Goal: Task Accomplishment & Management: Manage account settings

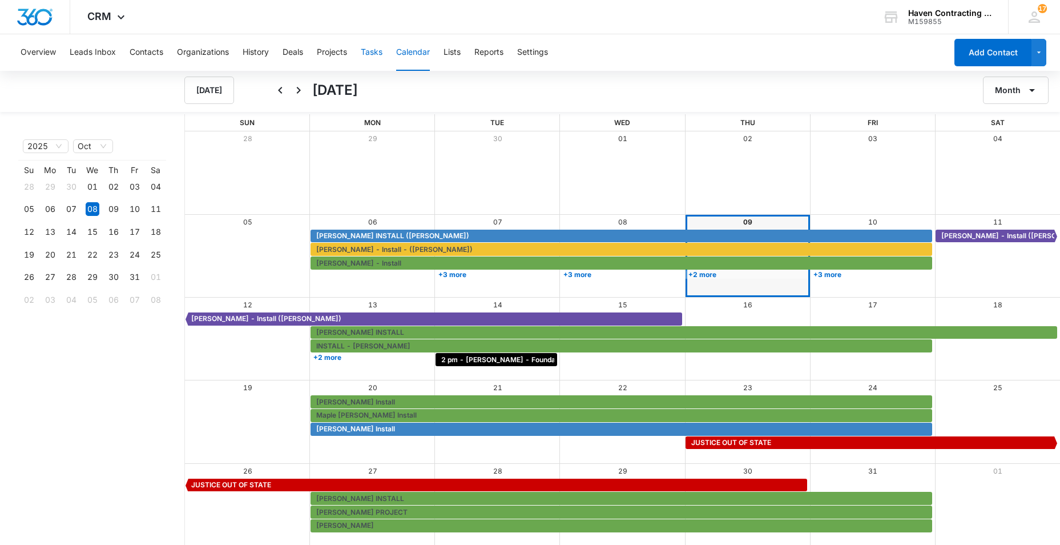
click at [370, 51] on button "Tasks" at bounding box center [372, 52] width 22 height 37
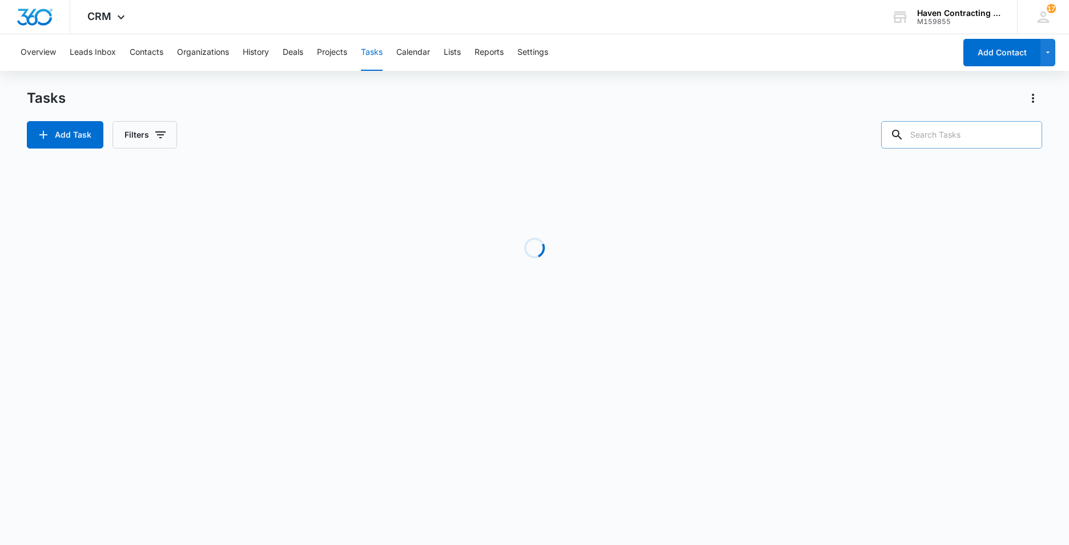
drag, startPoint x: 927, startPoint y: 138, endPoint x: 913, endPoint y: 135, distance: 14.1
click at [925, 138] on input "text" at bounding box center [961, 134] width 161 height 27
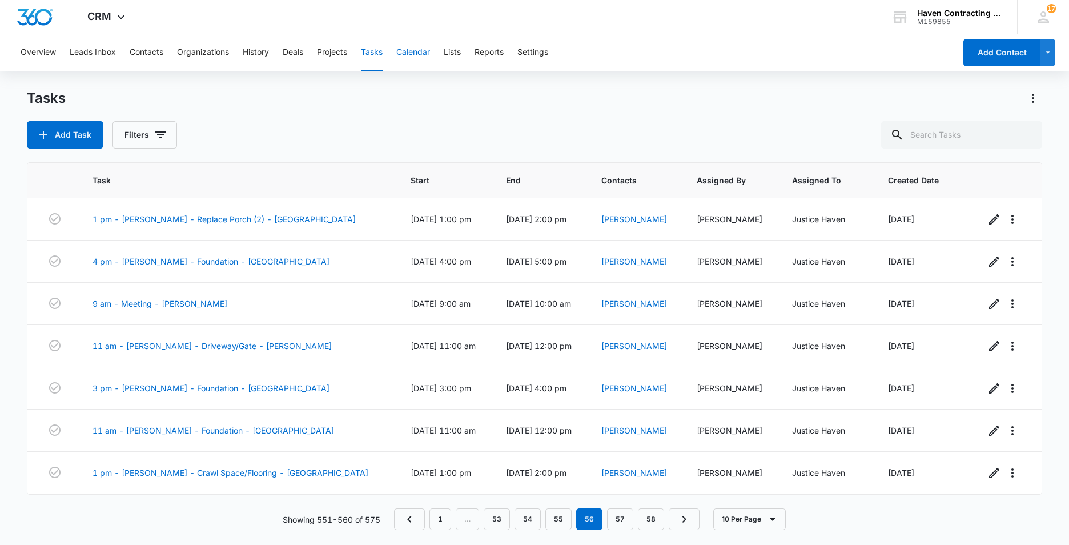
click at [416, 52] on button "Calendar" at bounding box center [413, 52] width 34 height 37
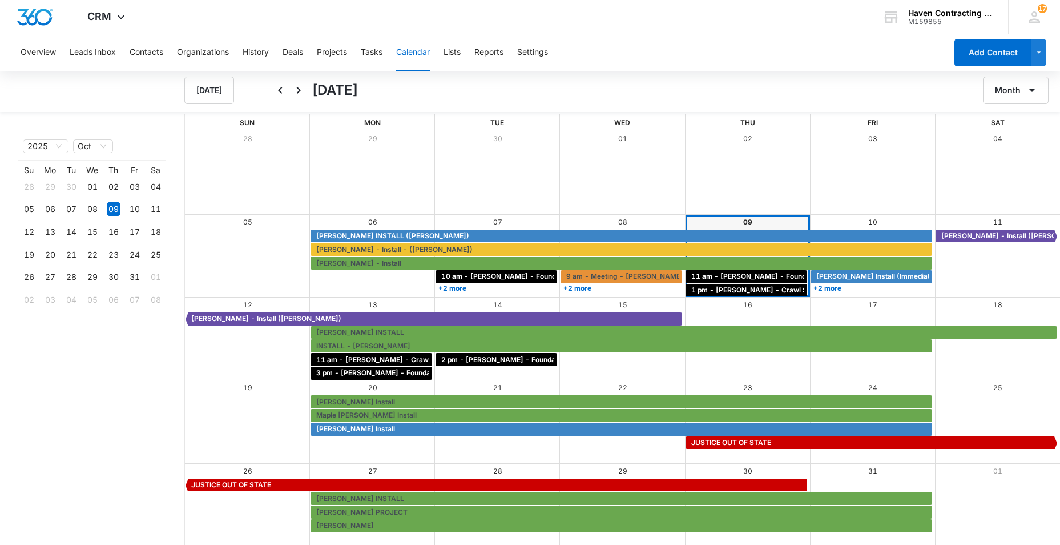
click at [8, 518] on div "2025 Oct Month Year Su Mo Tu We Th Fr Sa 28 29 30 01 02 03 04 05 06 07 08 09 10…" at bounding box center [83, 330] width 166 height 432
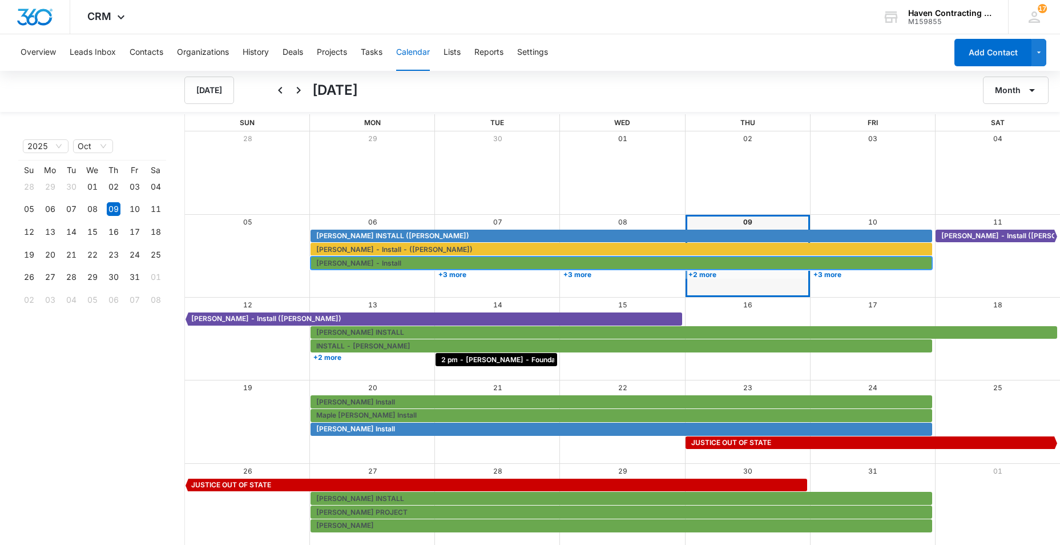
click at [546, 265] on span "[PERSON_NAME] - Install" at bounding box center [622, 263] width 613 height 10
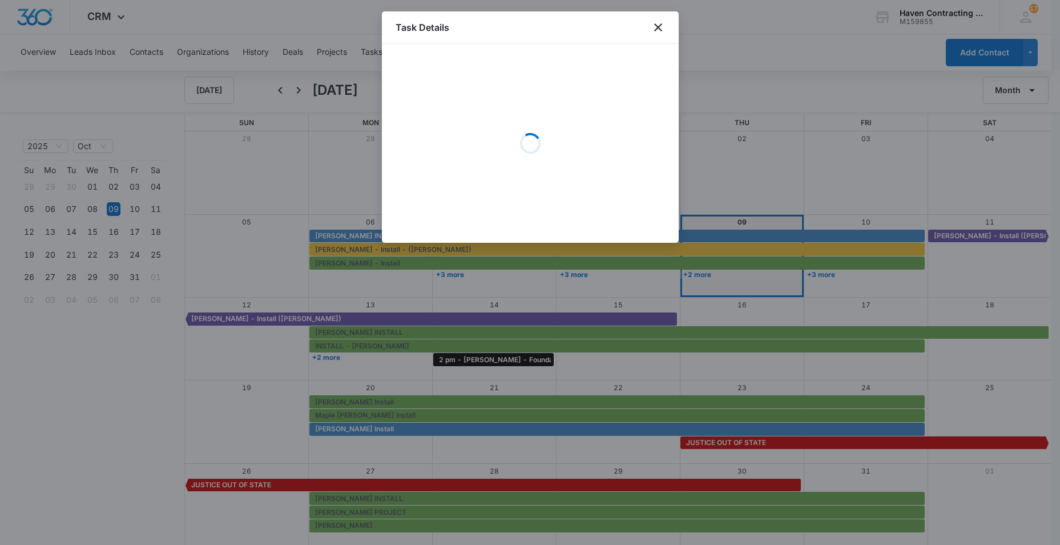
click at [458, 447] on div at bounding box center [530, 272] width 1060 height 545
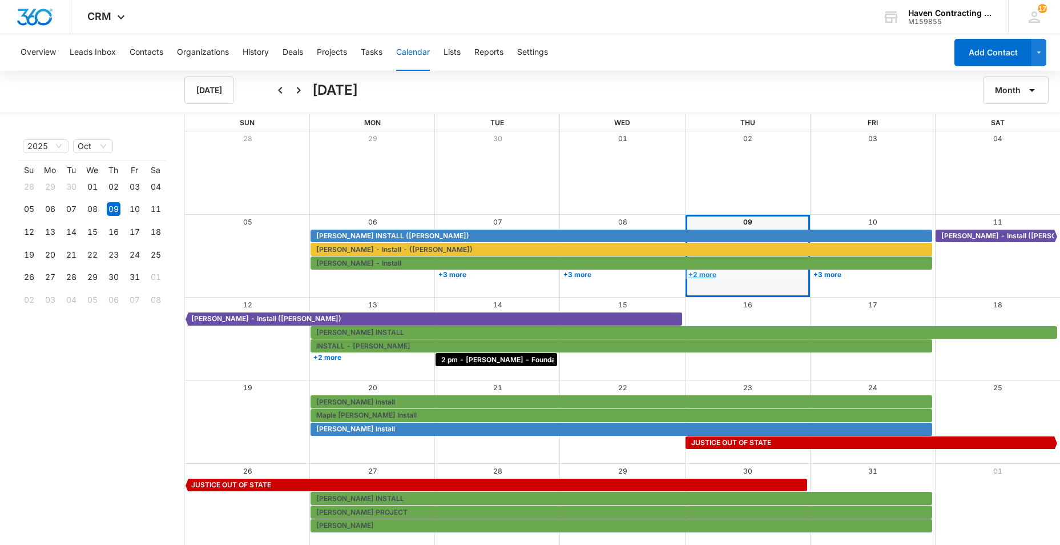
click at [703, 272] on link "+2 more" at bounding box center [747, 274] width 122 height 9
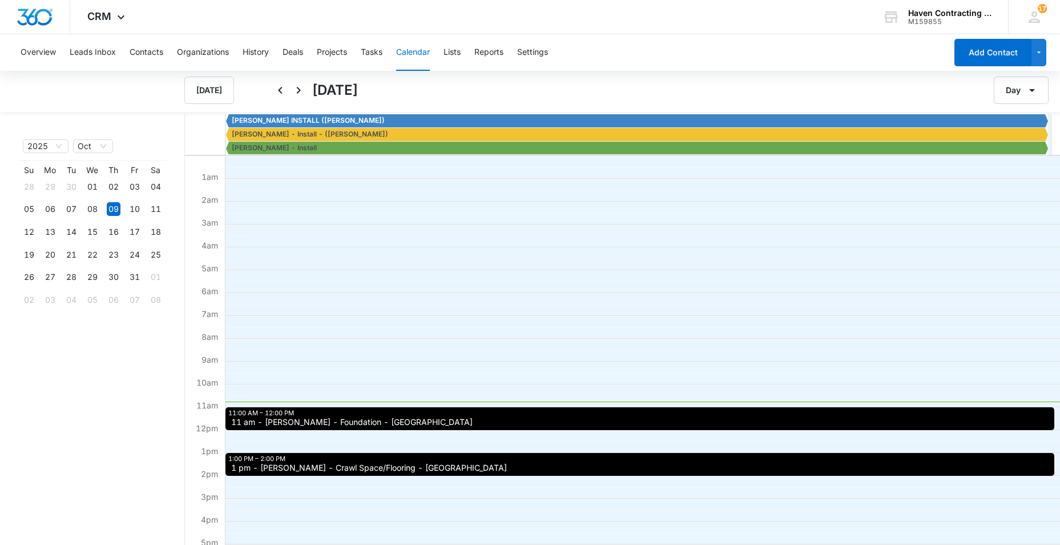
click at [280, 420] on span "11 am - [PERSON_NAME] - Foundation - [GEOGRAPHIC_DATA]" at bounding box center [352, 422] width 242 height 8
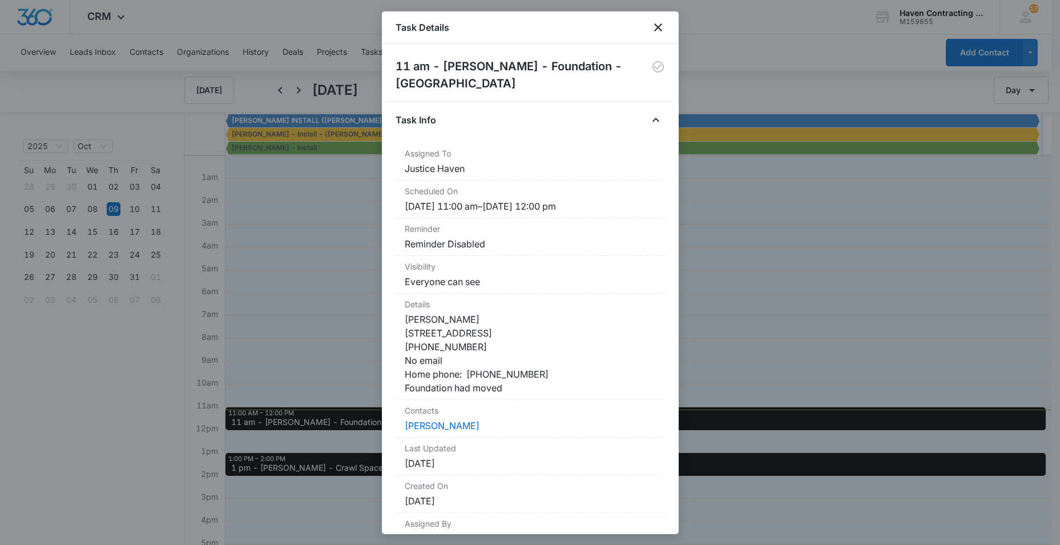
click at [991, 397] on div at bounding box center [530, 272] width 1060 height 545
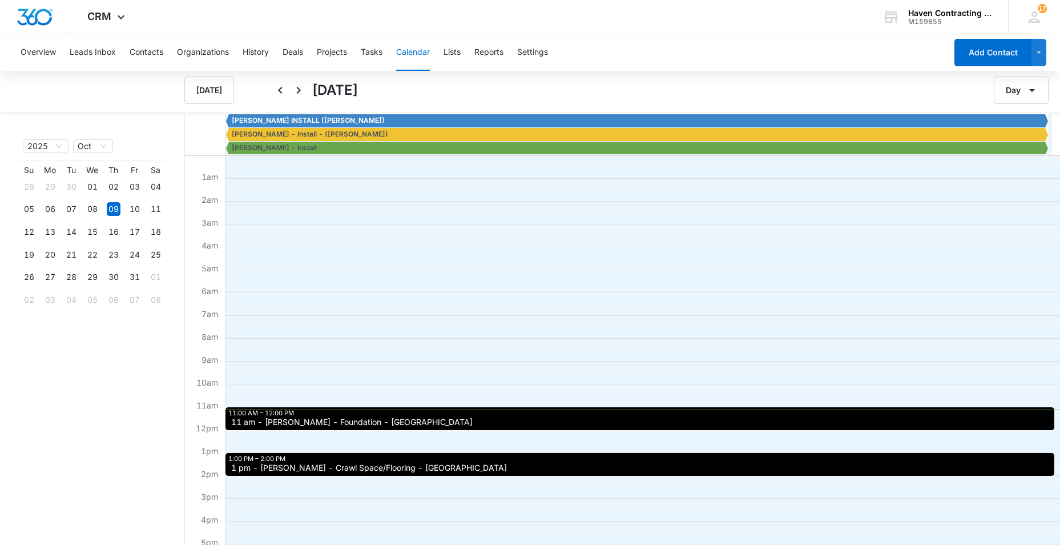
click at [279, 470] on span "1 pm - Joseph LeBlanc - Crawl Space/Flooring - Cave City" at bounding box center [369, 468] width 276 height 8
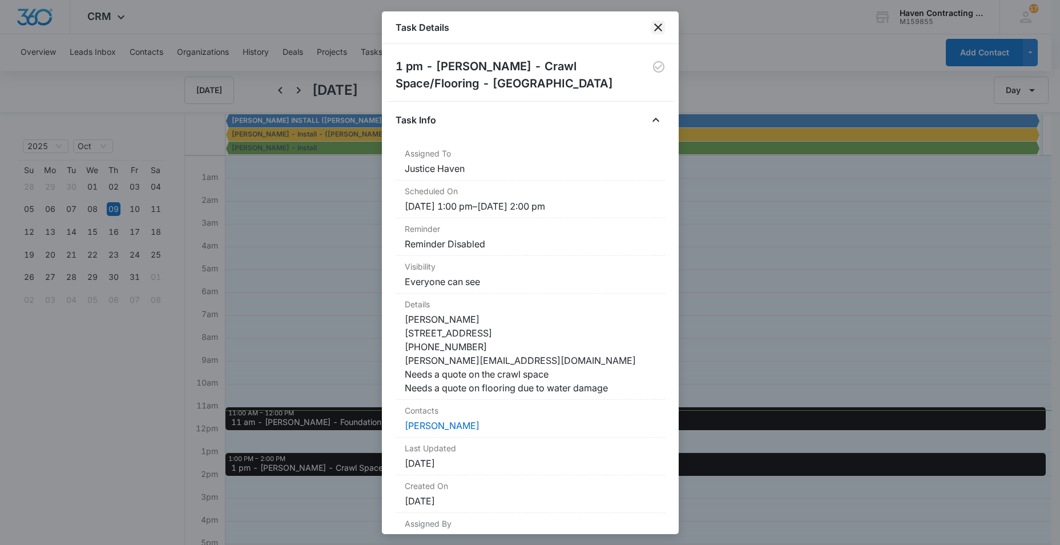
click at [655, 27] on icon "close" at bounding box center [658, 28] width 14 height 14
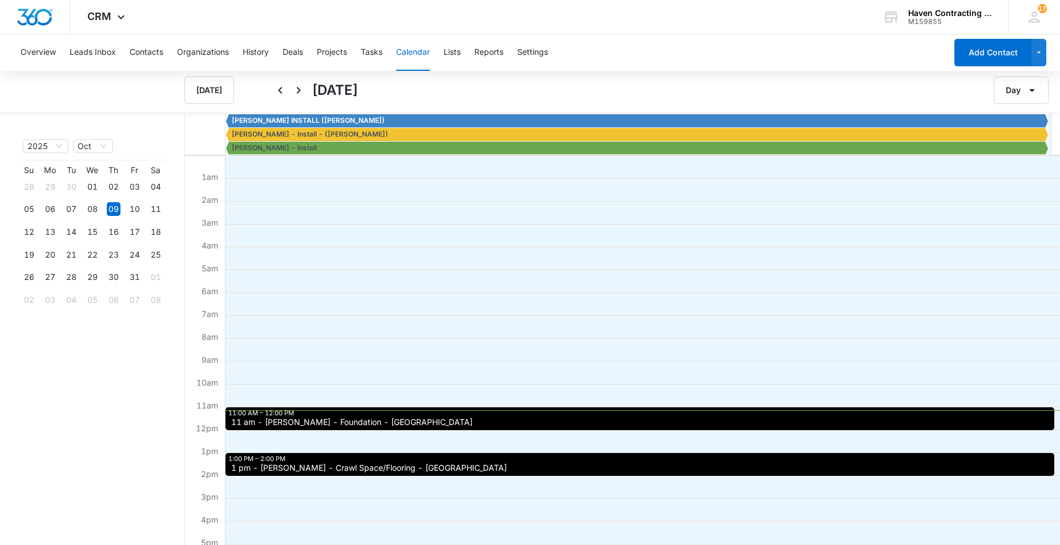
click at [307, 466] on span "1 pm - Joseph LeBlanc - Crawl Space/Flooring - Cave City" at bounding box center [369, 468] width 276 height 8
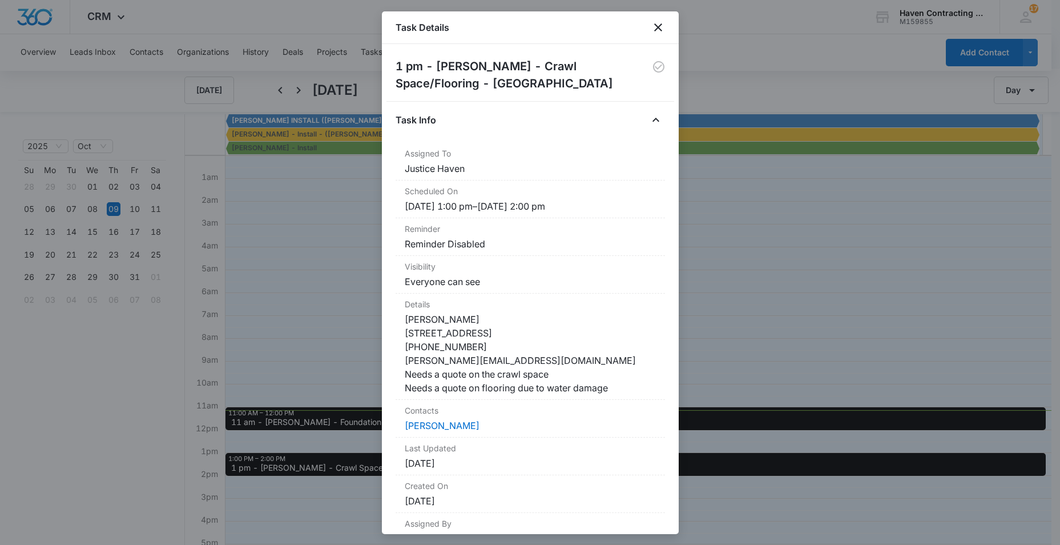
click at [307, 466] on div at bounding box center [530, 272] width 1060 height 545
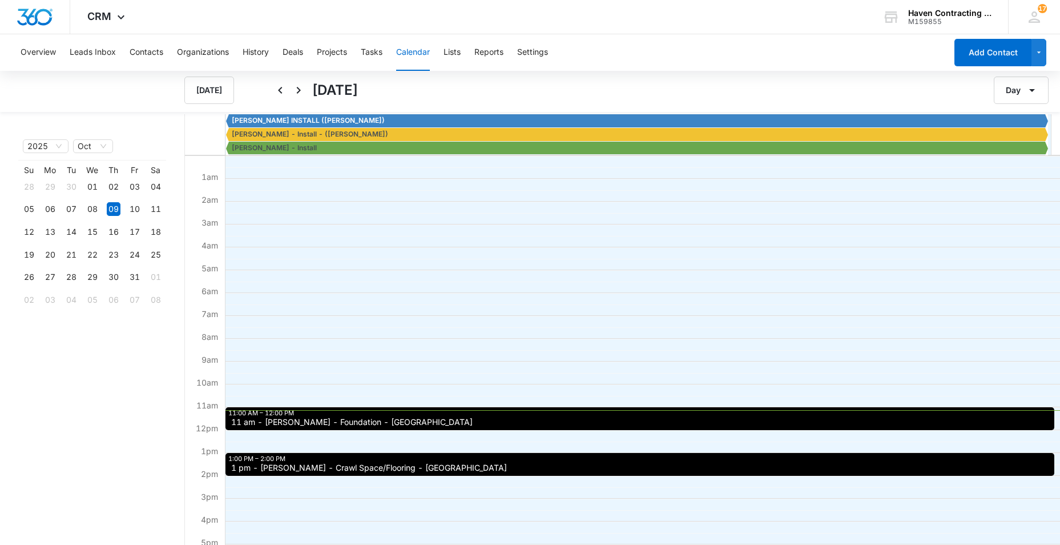
click at [310, 464] on span "1 pm - Joseph LeBlanc - Crawl Space/Flooring - Cave City" at bounding box center [369, 468] width 276 height 8
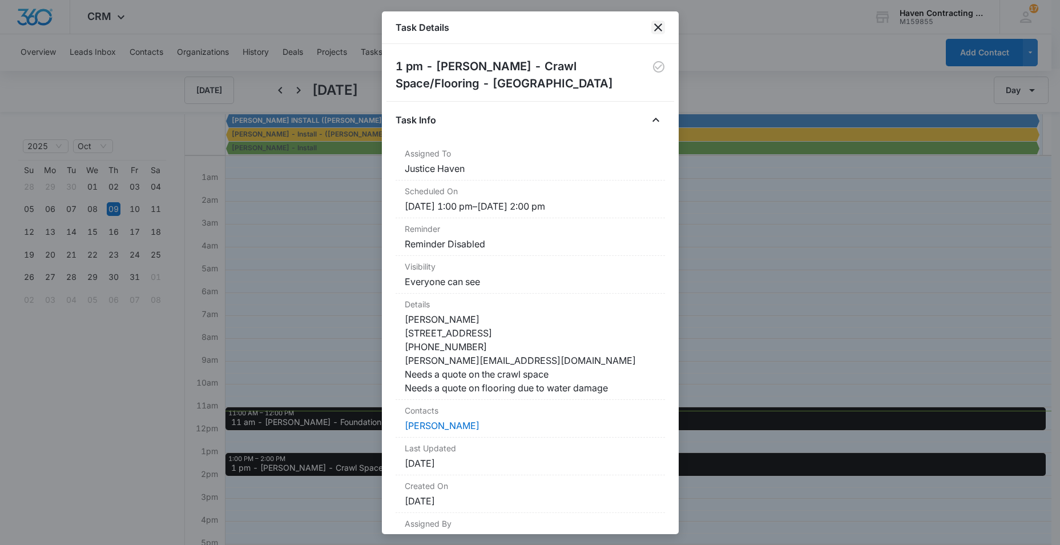
click at [657, 24] on icon "close" at bounding box center [658, 28] width 14 height 14
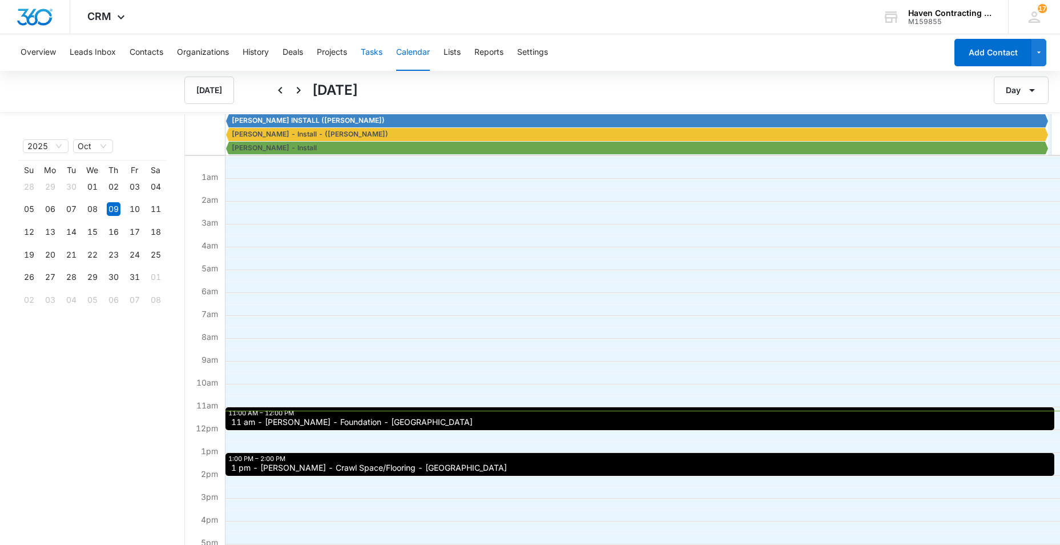
click at [377, 48] on button "Tasks" at bounding box center [372, 52] width 22 height 37
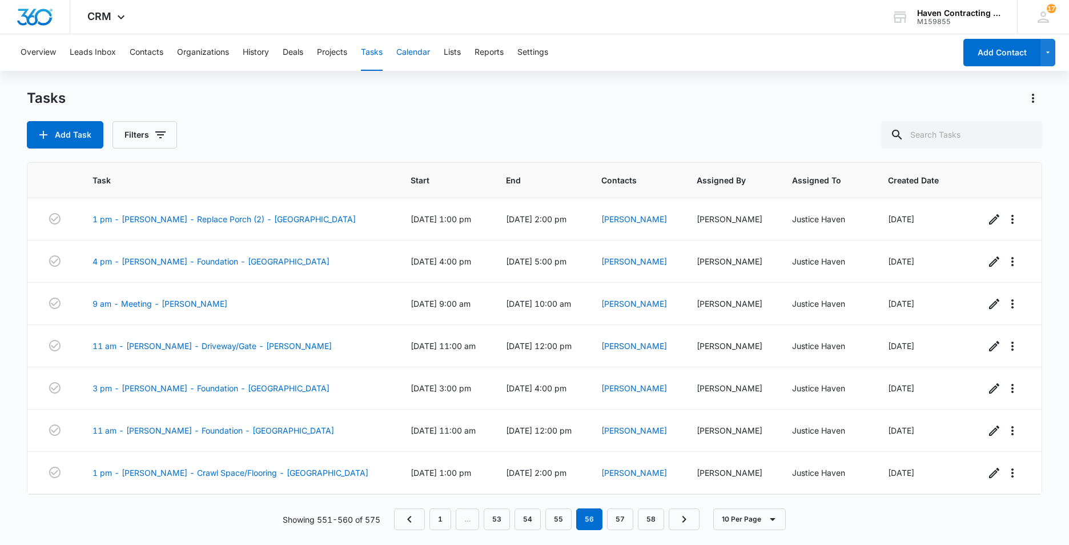
click at [413, 52] on button "Calendar" at bounding box center [413, 52] width 34 height 37
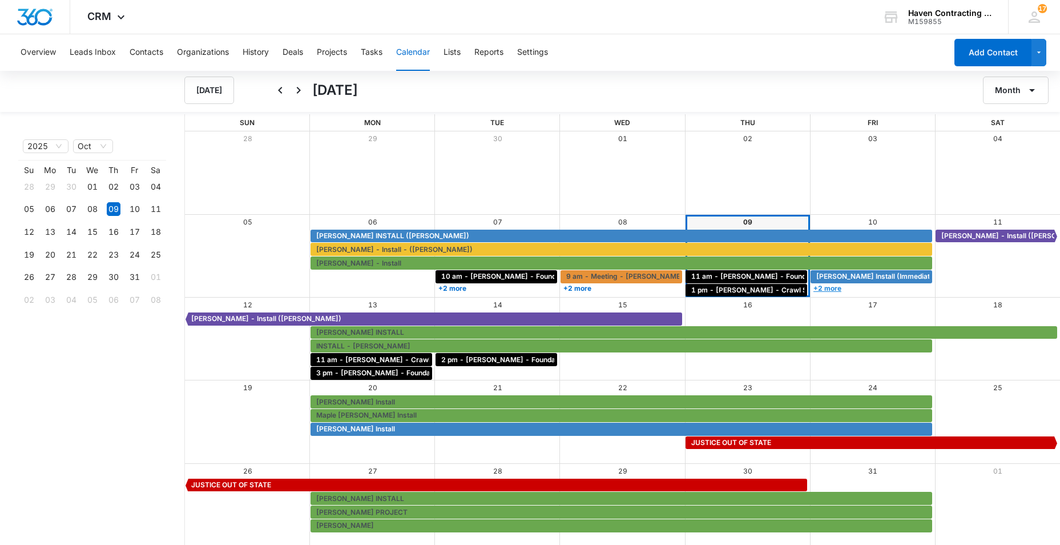
click at [831, 287] on link "+2 more" at bounding box center [872, 288] width 122 height 9
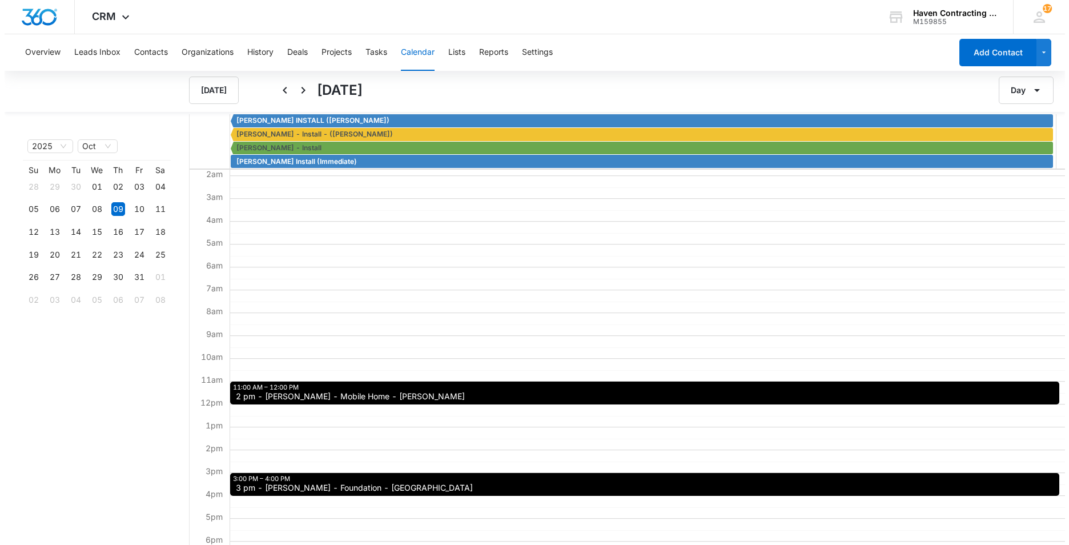
scroll to position [57, 0]
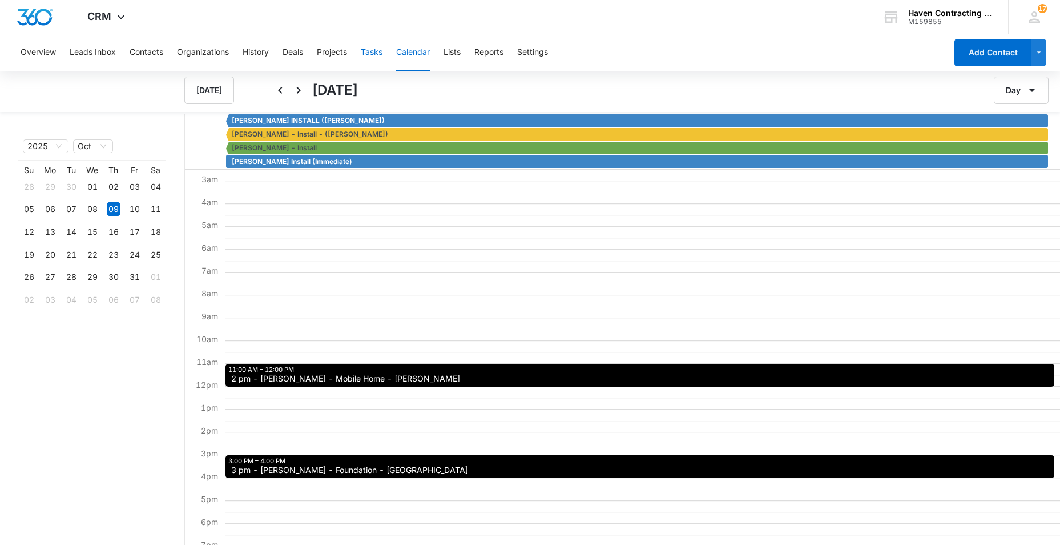
click at [375, 54] on button "Tasks" at bounding box center [372, 52] width 22 height 37
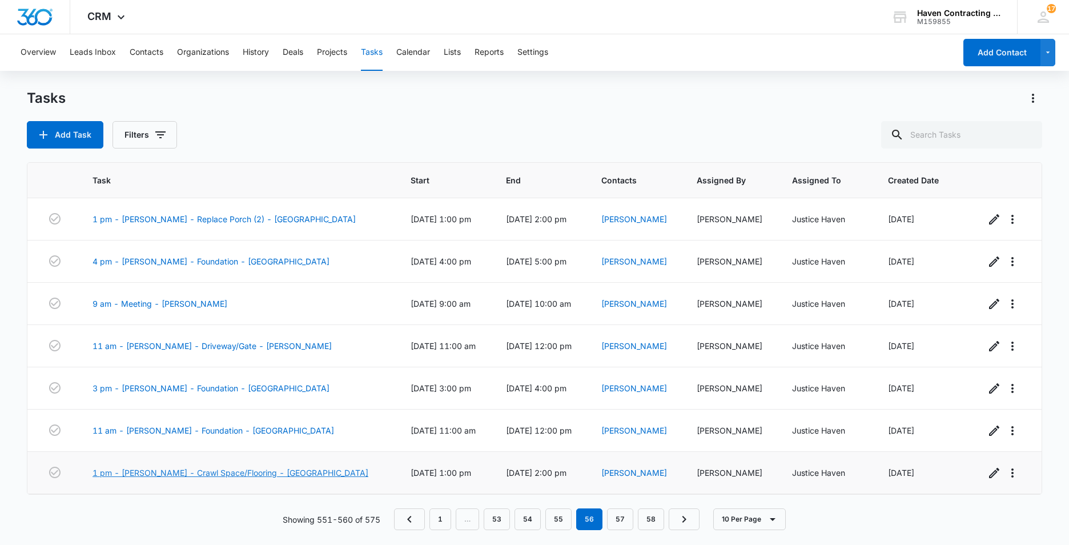
click at [155, 474] on link "1 pm - Joseph LeBlanc - Crawl Space/Flooring - Cave City" at bounding box center [230, 472] width 276 height 12
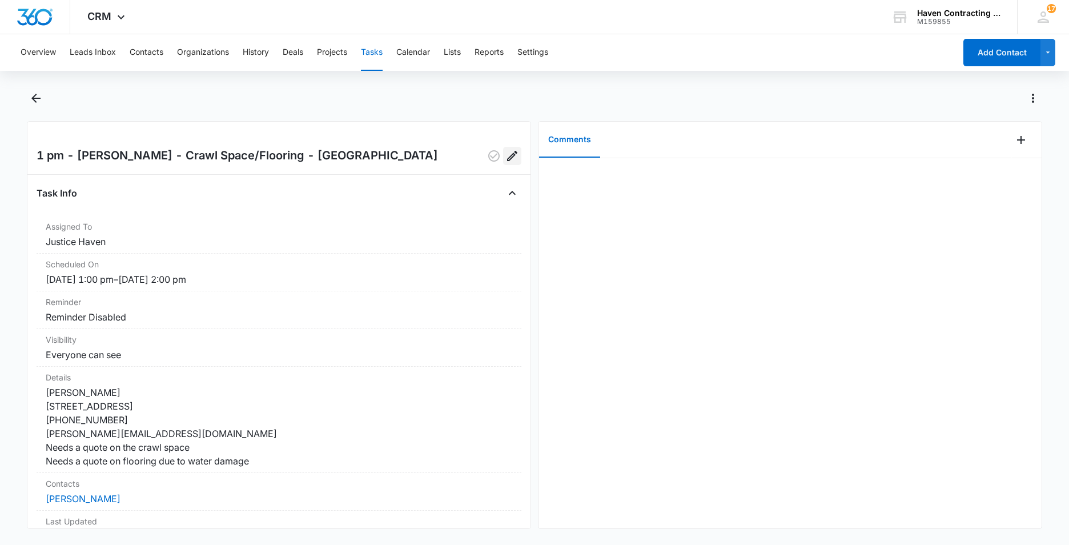
click at [505, 152] on icon "Edit" at bounding box center [512, 156] width 14 height 14
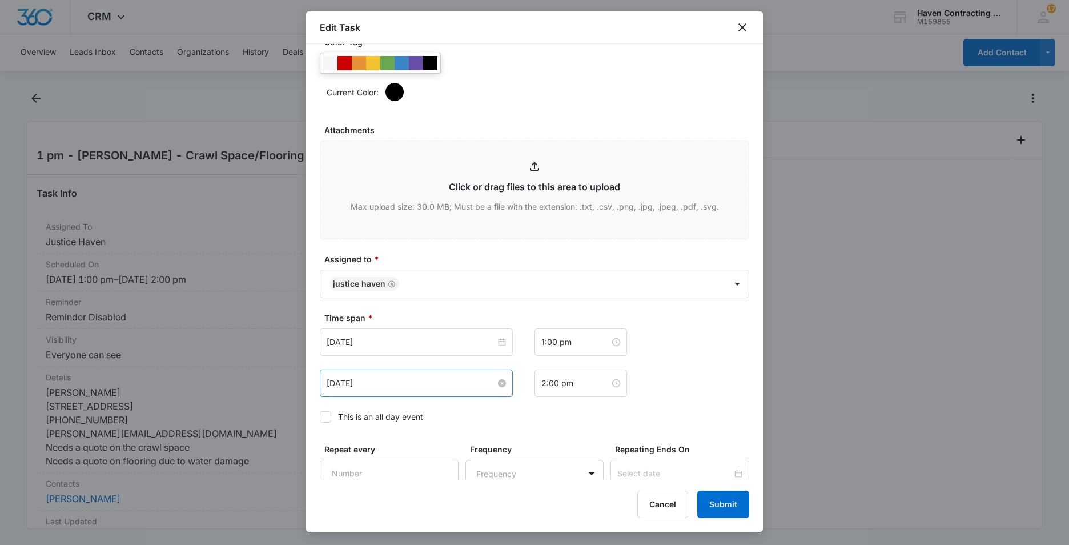
scroll to position [571, 0]
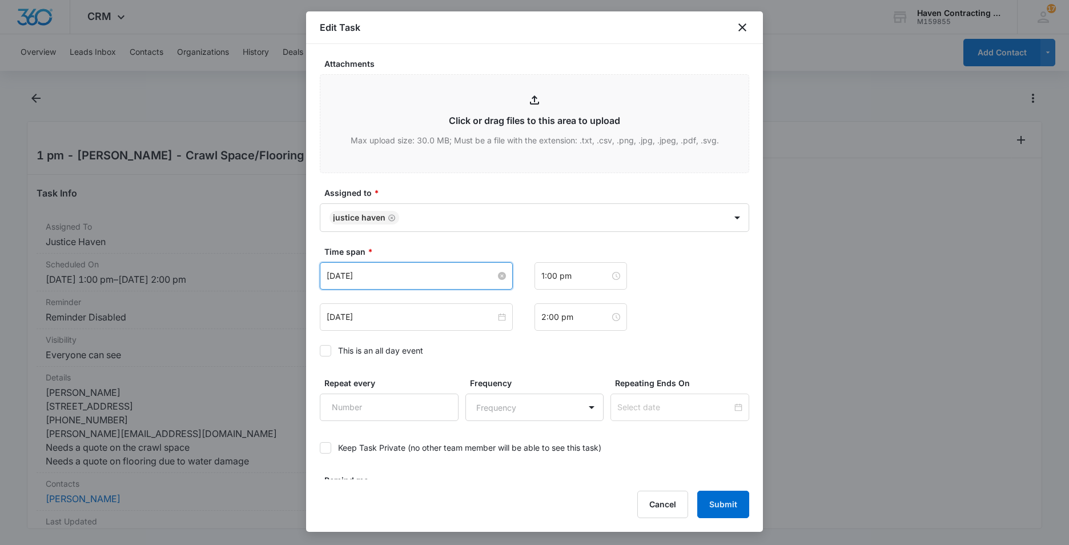
click at [381, 277] on input "Oct 9, 2025" at bounding box center [411, 275] width 169 height 13
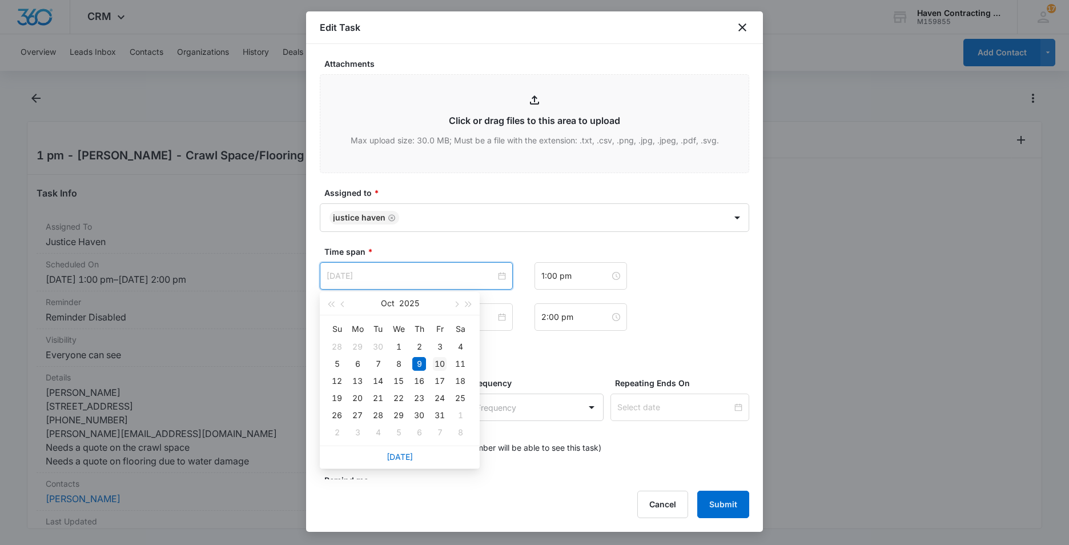
type input "[DATE]"
click at [440, 363] on div "10" at bounding box center [440, 364] width 14 height 14
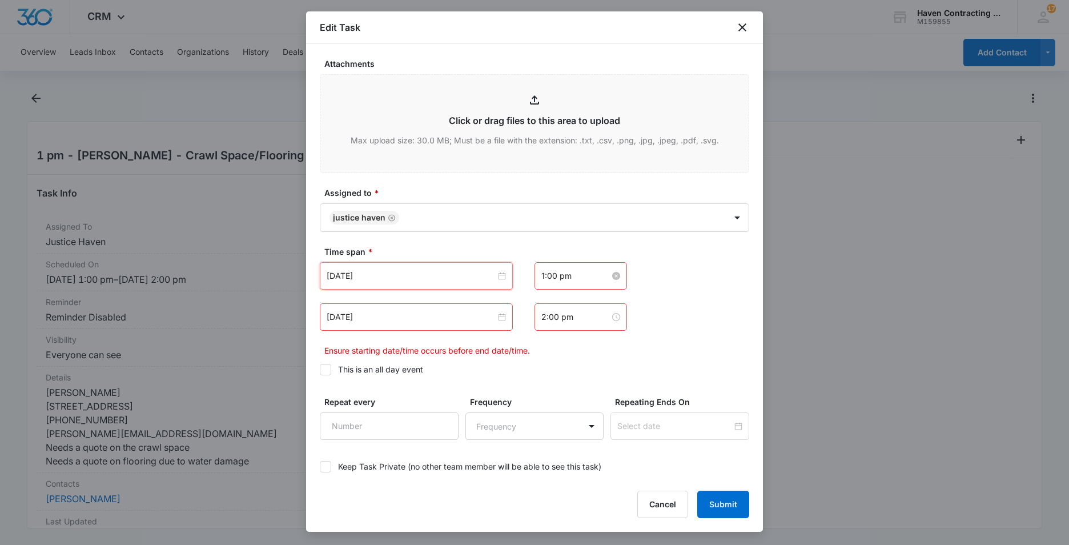
click at [574, 277] on input "1:00 pm" at bounding box center [575, 275] width 69 height 13
click at [542, 316] on div "02" at bounding box center [546, 318] width 32 height 16
click at [573, 379] on div "30" at bounding box center [577, 382] width 31 height 16
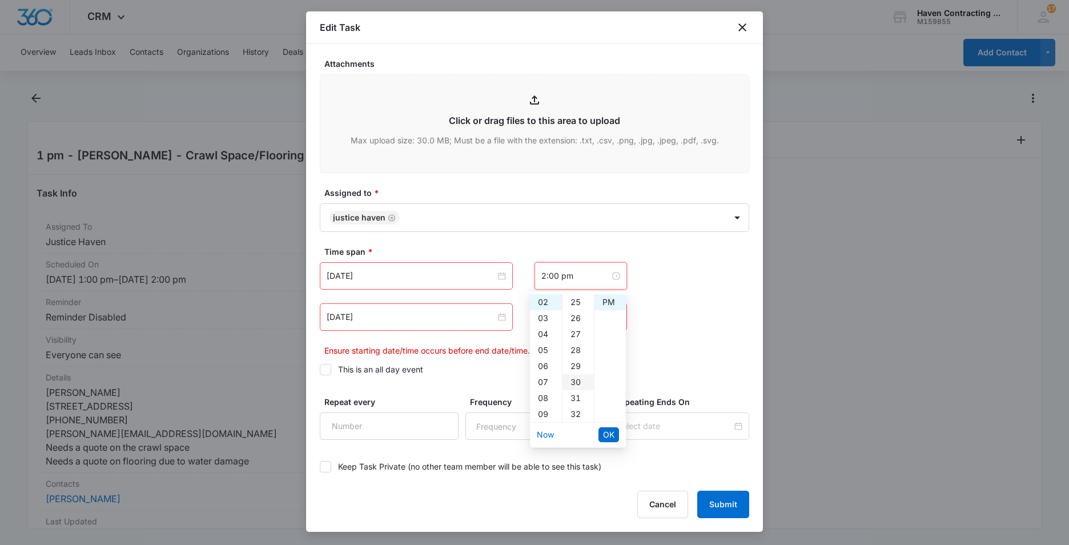
type input "2:30 pm"
click at [605, 300] on div "PM" at bounding box center [609, 302] width 31 height 16
click at [612, 430] on span "OK" at bounding box center [608, 434] width 11 height 13
click at [375, 319] on input "Oct 9, 2025" at bounding box center [411, 317] width 169 height 13
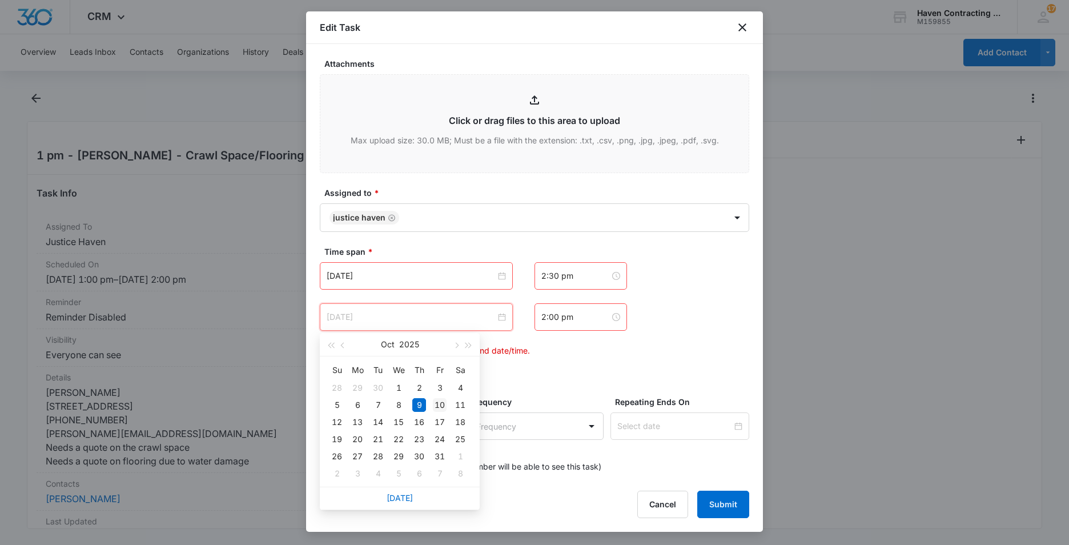
type input "[DATE]"
click at [439, 404] on div "10" at bounding box center [440, 405] width 14 height 14
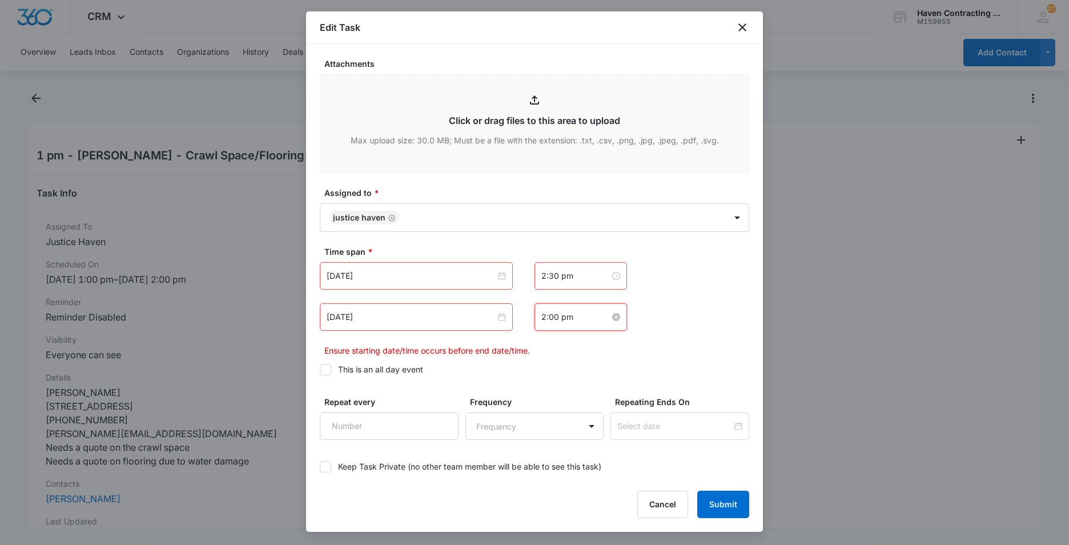
click at [577, 316] on input "2:00 pm" at bounding box center [575, 317] width 69 height 13
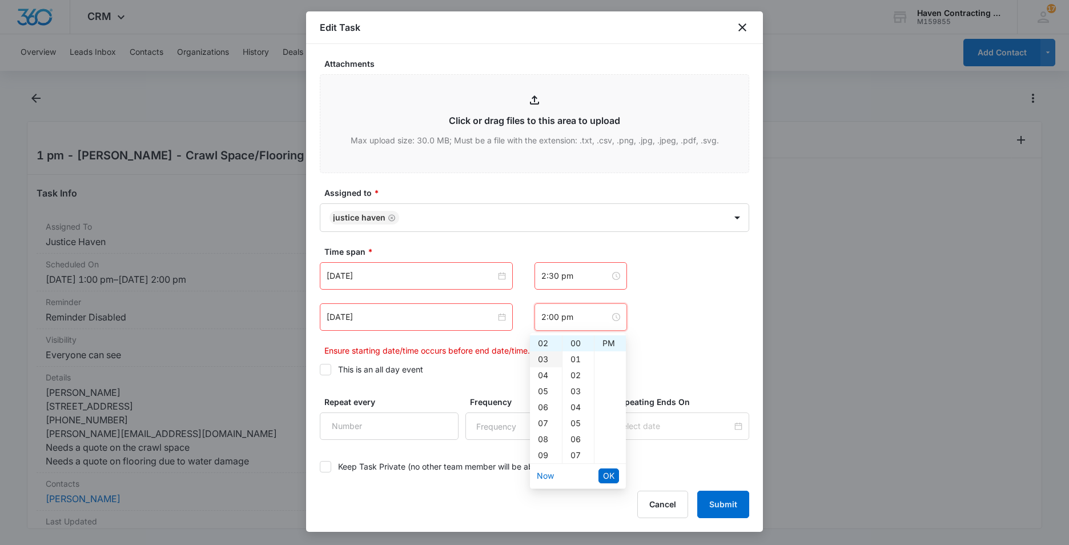
click at [538, 358] on div "03" at bounding box center [546, 359] width 32 height 16
click at [576, 424] on div "30" at bounding box center [577, 423] width 31 height 16
type input "3:30 pm"
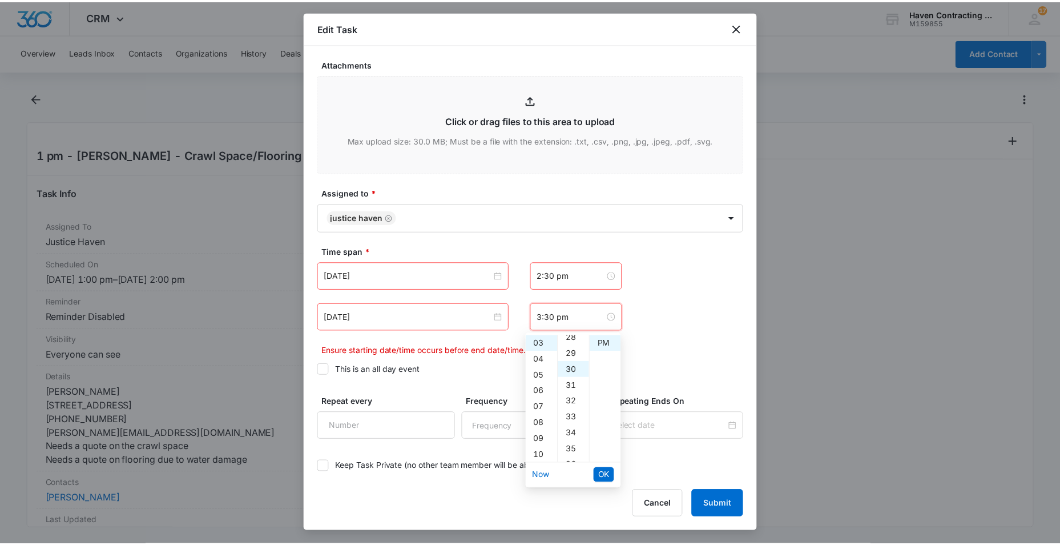
scroll to position [480, 0]
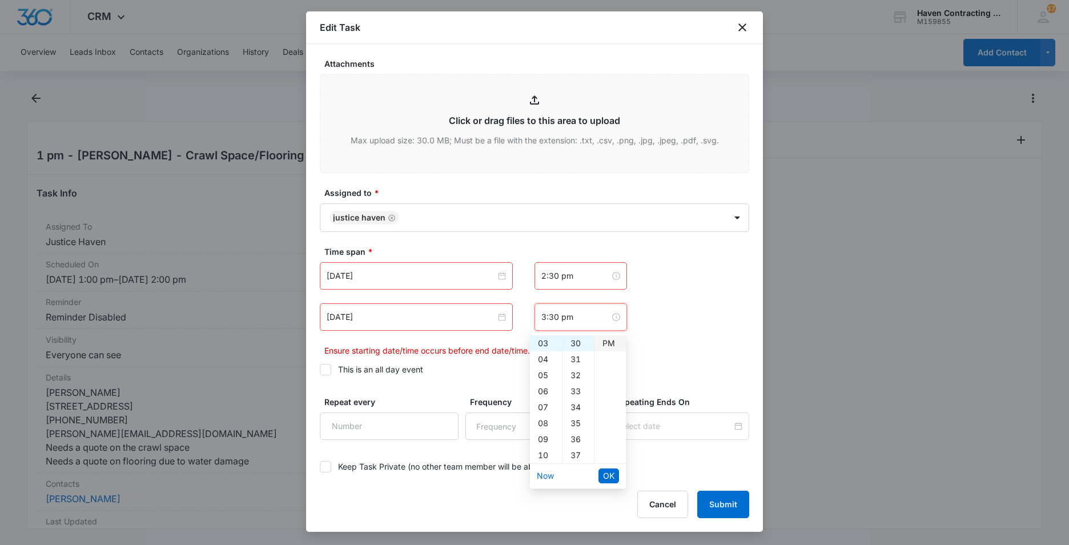
click at [614, 341] on div "PM" at bounding box center [609, 343] width 31 height 16
click at [611, 480] on span "OK" at bounding box center [608, 475] width 11 height 13
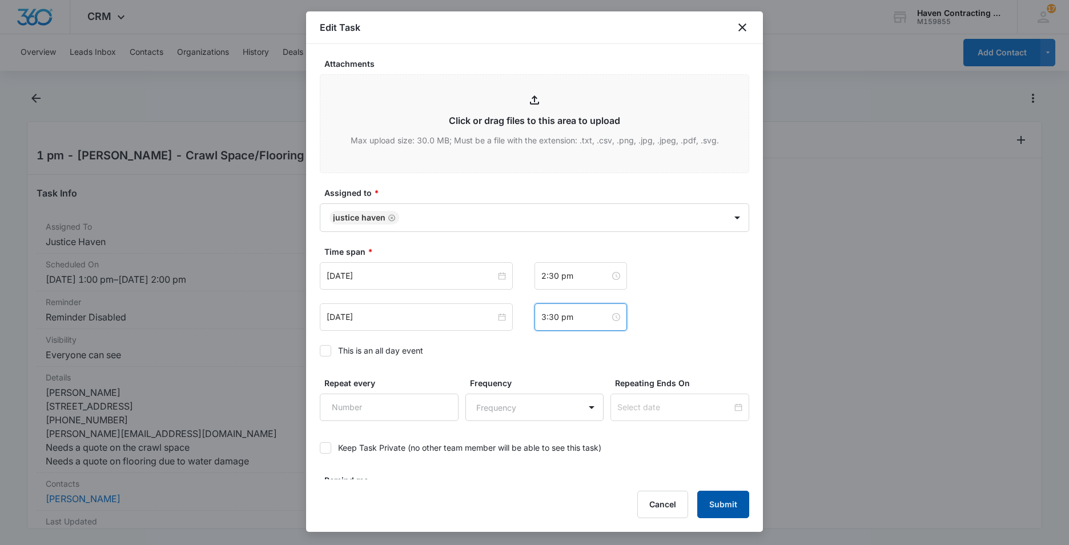
click at [723, 507] on button "Submit" at bounding box center [723, 503] width 52 height 27
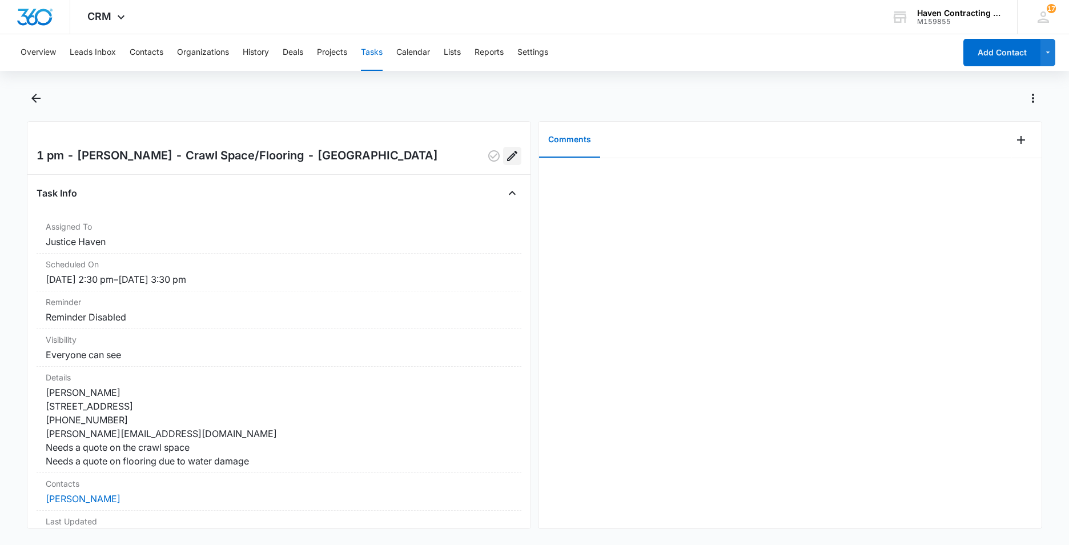
click at [505, 156] on icon "Edit" at bounding box center [512, 156] width 14 height 14
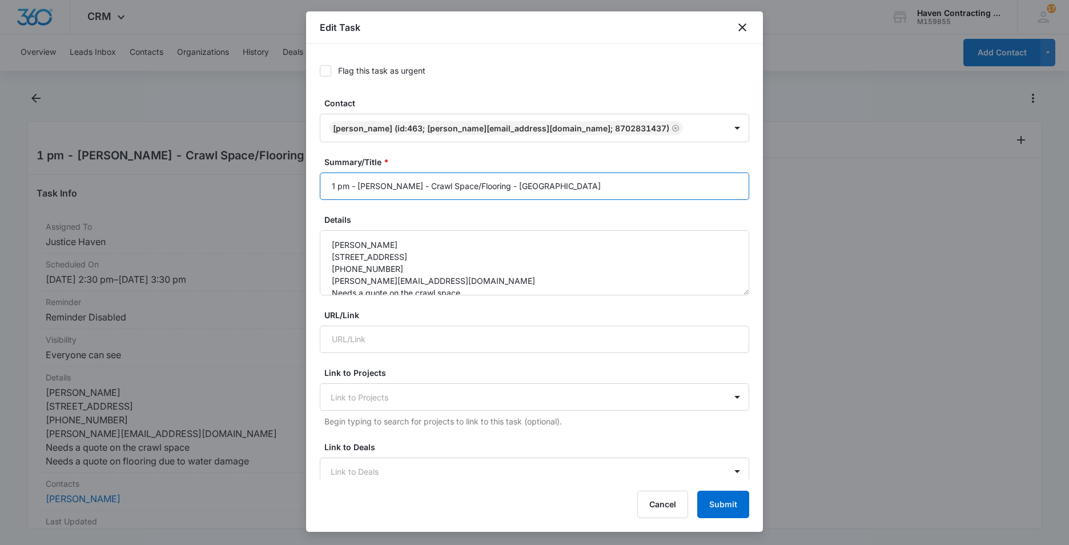
drag, startPoint x: 335, startPoint y: 186, endPoint x: 484, endPoint y: 179, distance: 149.8
click at [334, 186] on input "1 pm - Joseph LeBlanc - Crawl Space/Flooring - Cave City" at bounding box center [534, 185] width 429 height 27
type input "2:30 pm - [PERSON_NAME] - Crawl Space/Flooring - [GEOGRAPHIC_DATA]"
click at [719, 500] on button "Submit" at bounding box center [723, 503] width 52 height 27
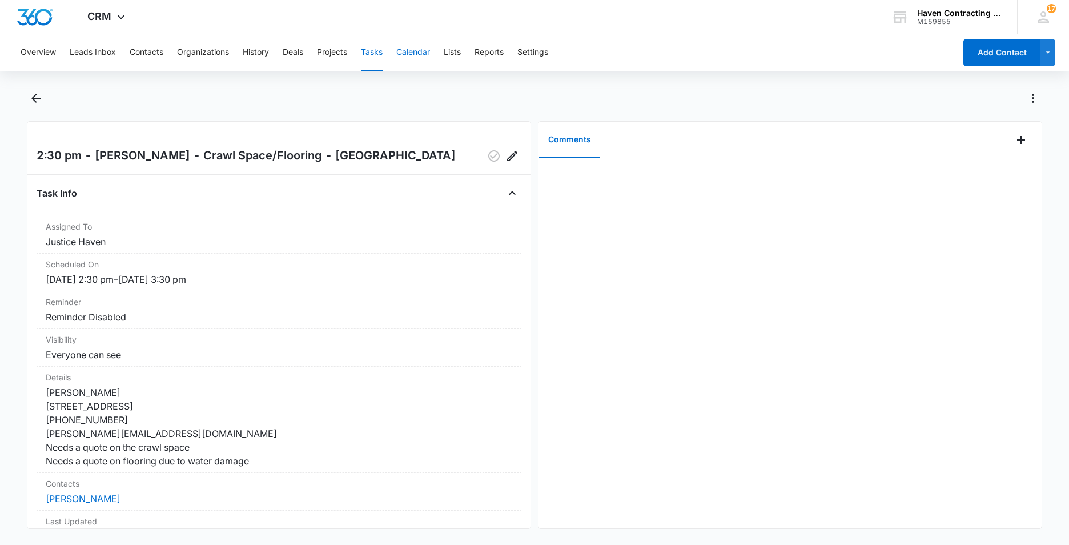
click at [424, 50] on button "Calendar" at bounding box center [413, 52] width 34 height 37
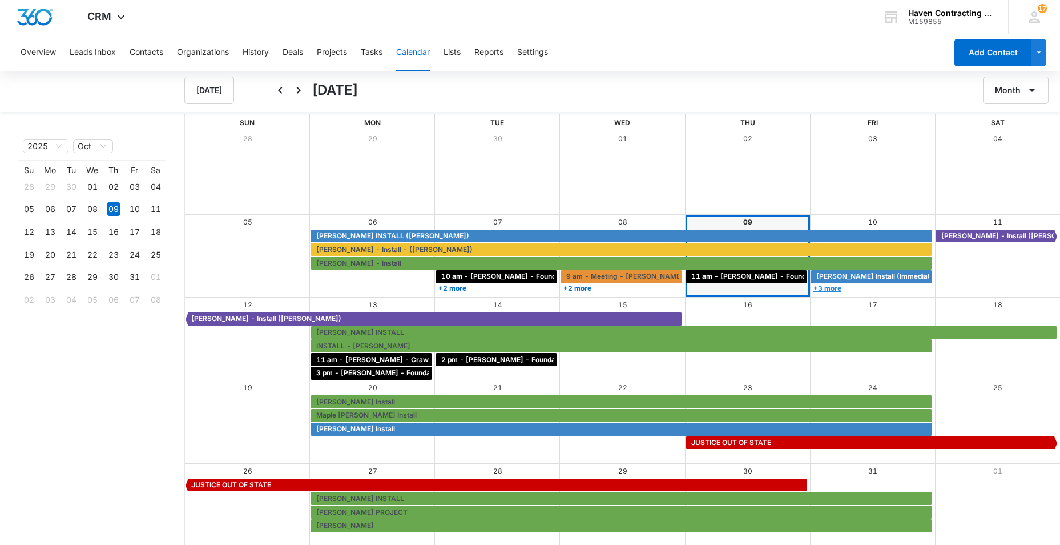
click at [827, 288] on link "+3 more" at bounding box center [872, 288] width 122 height 9
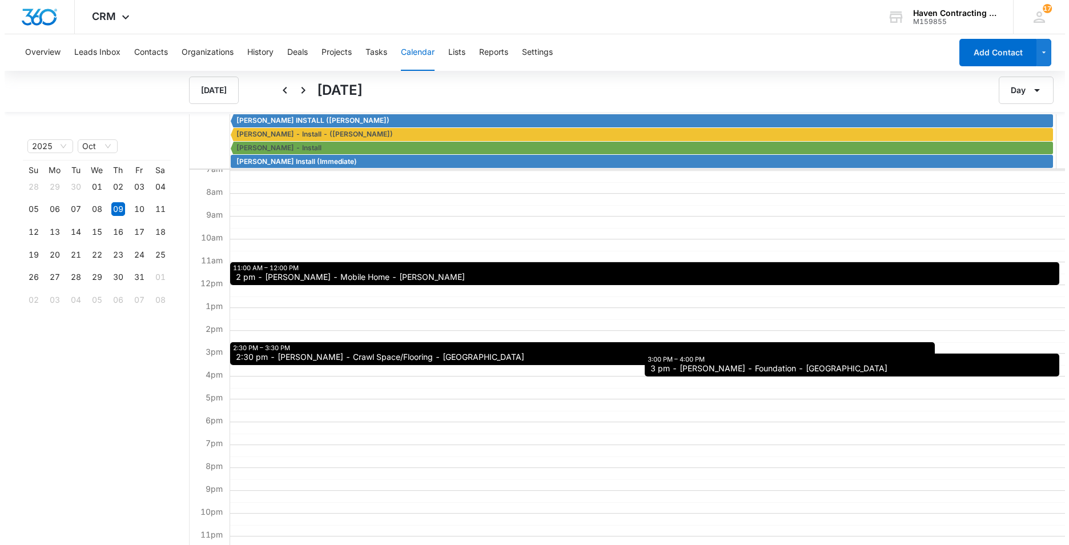
scroll to position [172, 0]
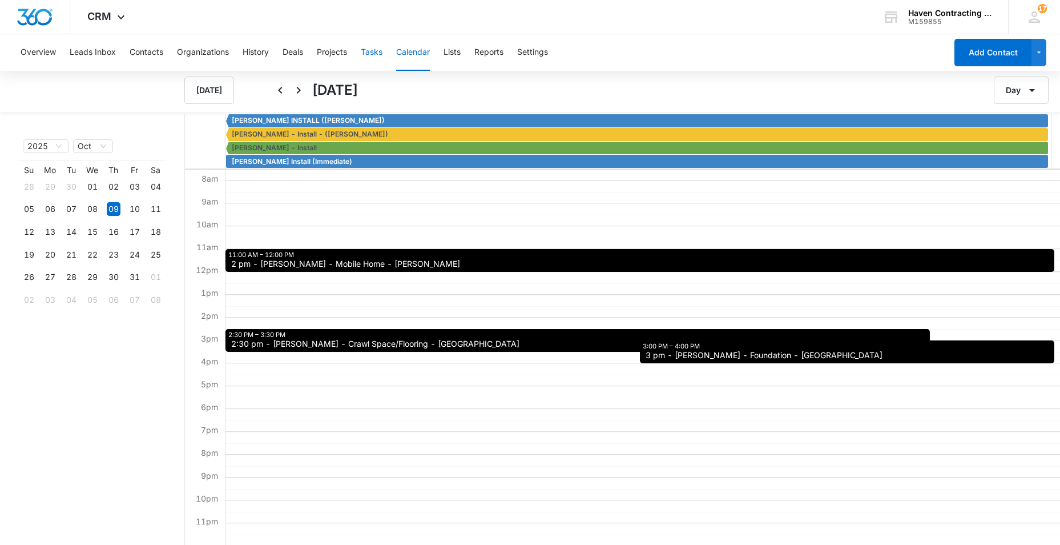
click at [372, 54] on button "Tasks" at bounding box center [372, 52] width 22 height 37
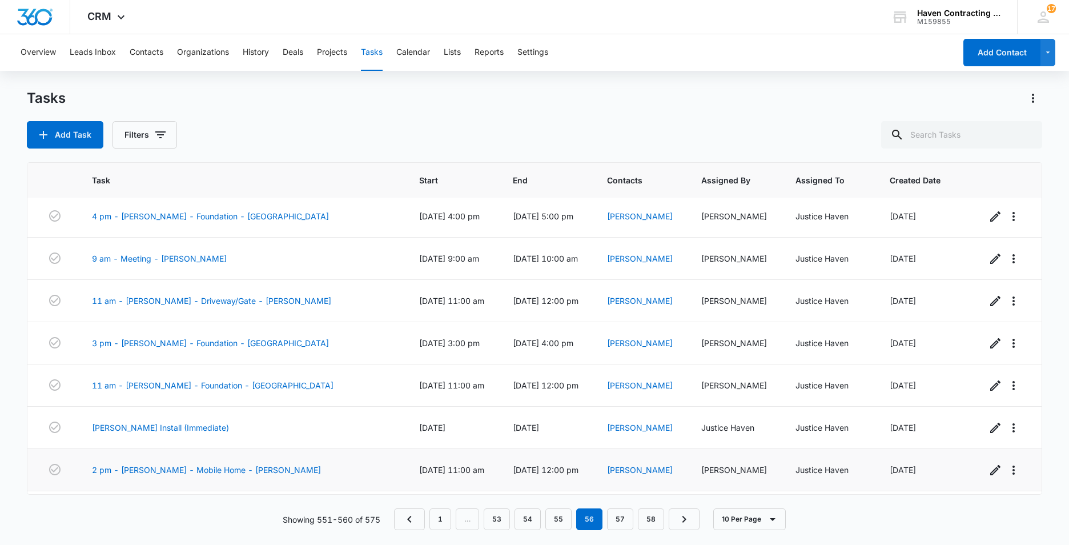
scroll to position [126, 0]
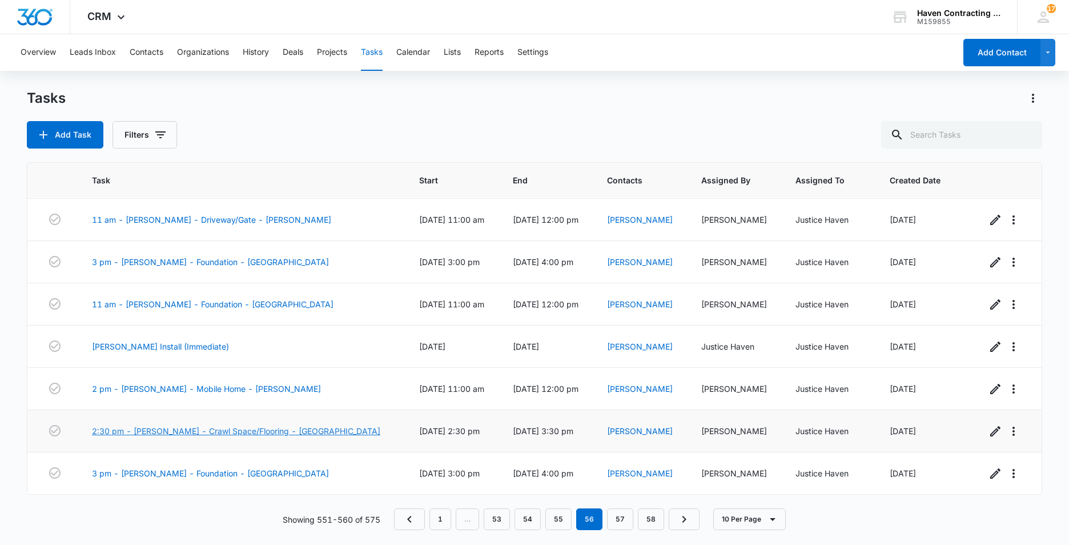
click at [181, 431] on link "2:30 pm - [PERSON_NAME] - Crawl Space/Flooring - [GEOGRAPHIC_DATA]" at bounding box center [236, 431] width 288 height 12
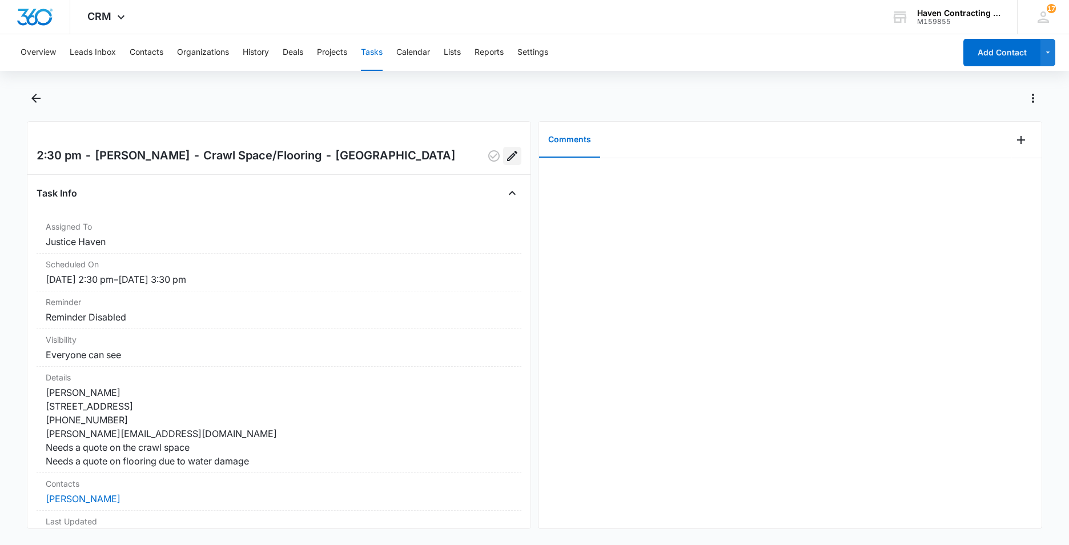
click at [505, 156] on icon "Edit" at bounding box center [512, 156] width 14 height 14
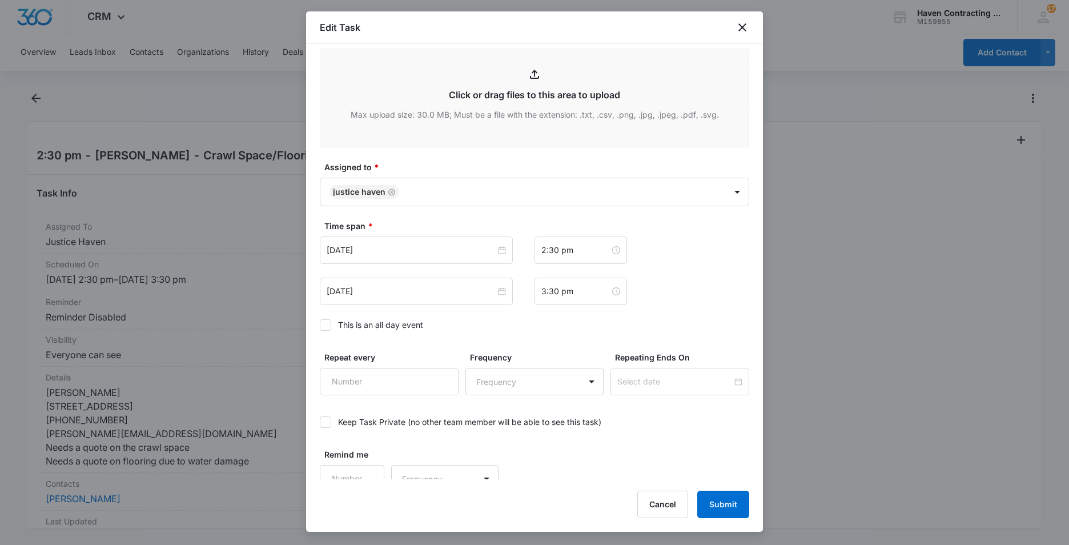
scroll to position [610, 0]
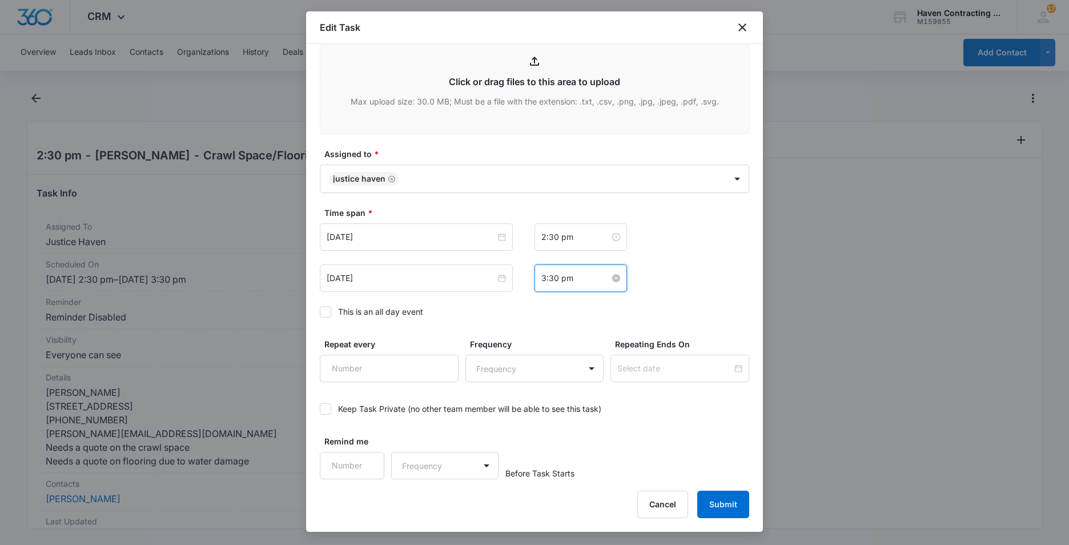
click at [578, 279] on input "3:30 pm" at bounding box center [575, 278] width 69 height 13
click at [544, 304] on div "03" at bounding box center [546, 304] width 32 height 16
click at [573, 302] on div "00" at bounding box center [577, 304] width 31 height 16
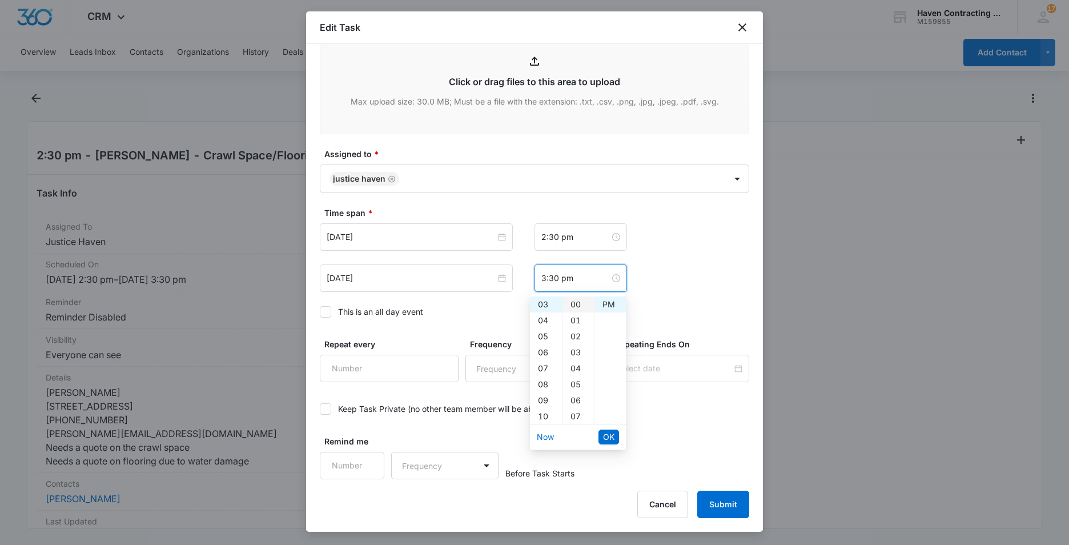
type input "3:00 pm"
click at [611, 304] on div "PM" at bounding box center [609, 304] width 31 height 16
click at [610, 439] on span "OK" at bounding box center [608, 437] width 11 height 13
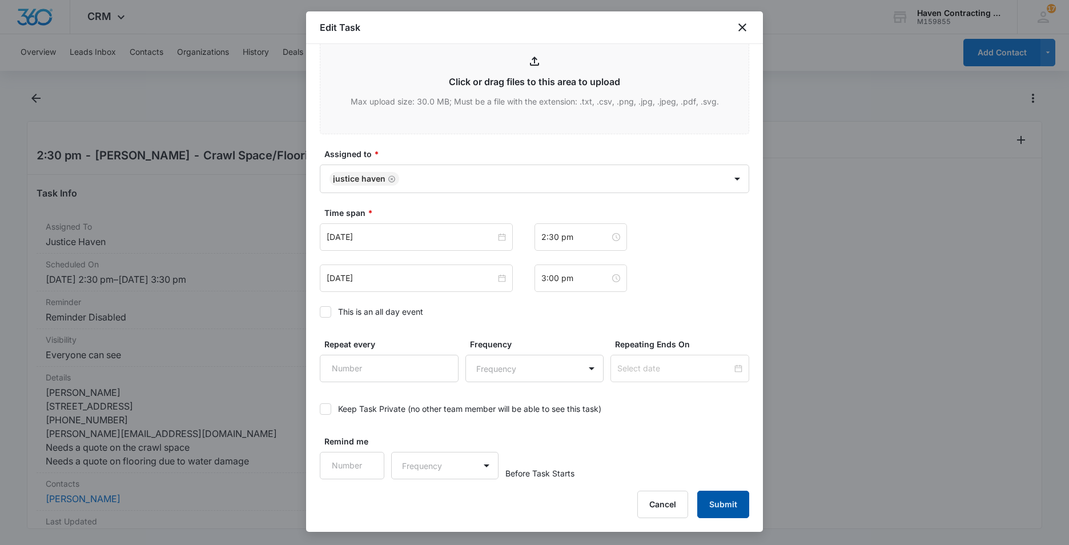
click at [719, 507] on button "Submit" at bounding box center [723, 503] width 52 height 27
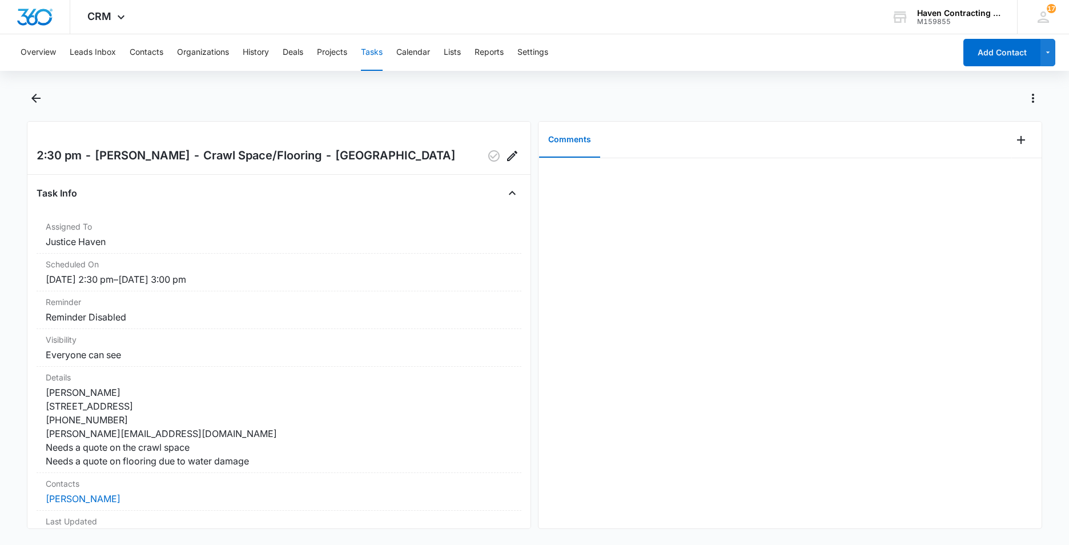
click at [378, 51] on button "Tasks" at bounding box center [372, 52] width 22 height 37
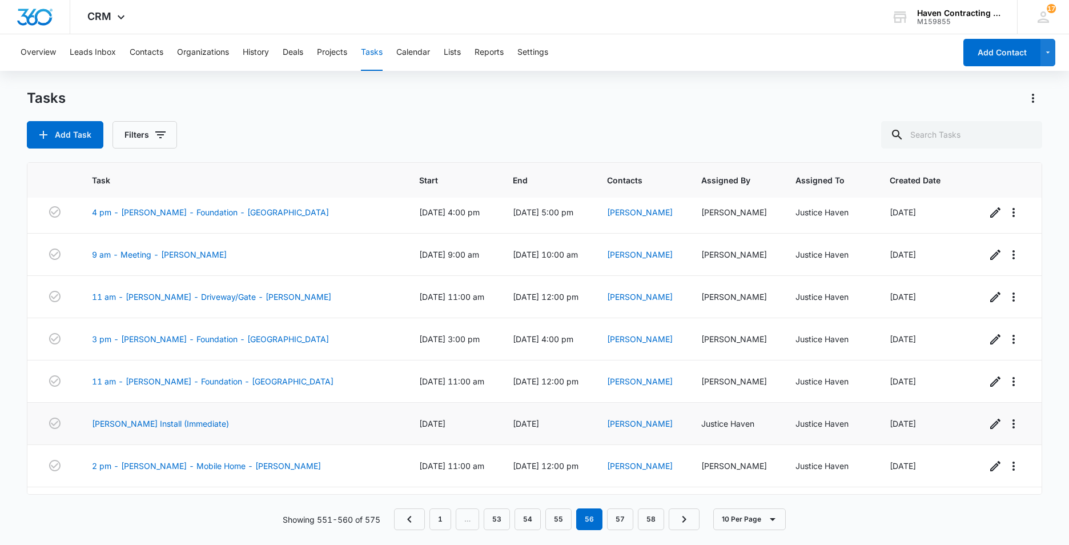
scroll to position [126, 0]
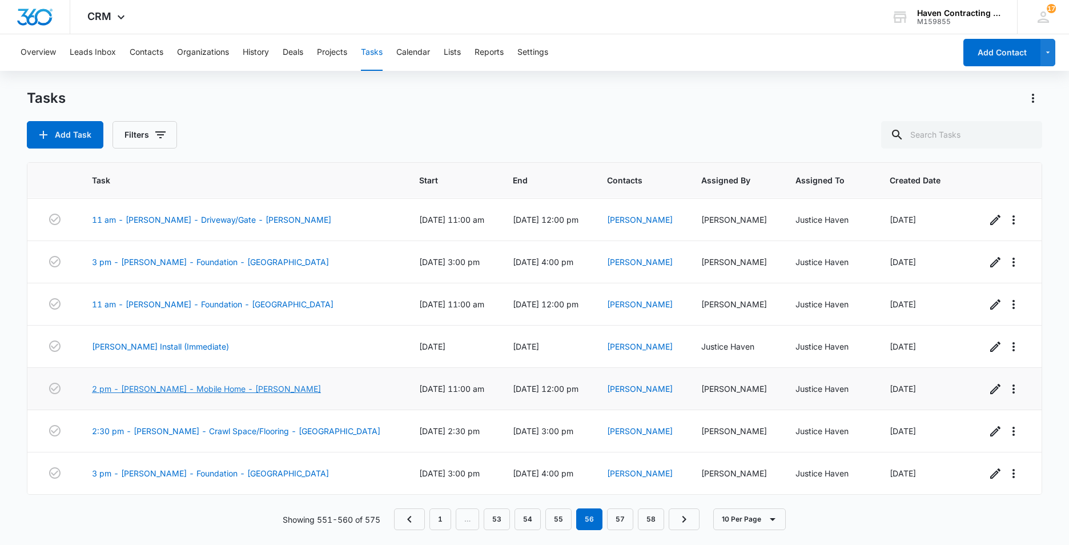
click at [150, 390] on link "2 pm - [PERSON_NAME] - Mobile Home - [PERSON_NAME]" at bounding box center [206, 389] width 229 height 12
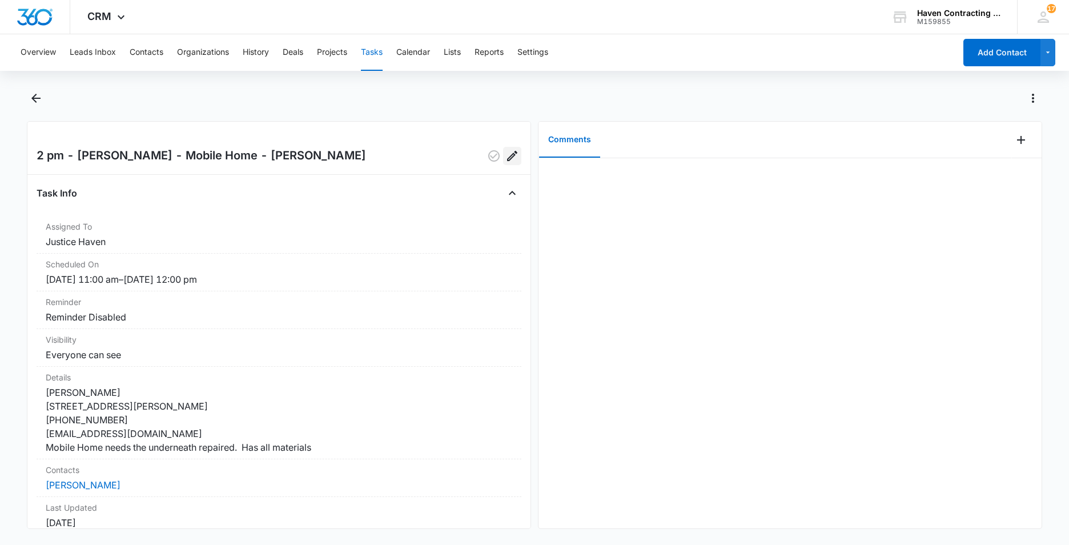
click at [507, 155] on icon "Edit" at bounding box center [512, 156] width 10 height 10
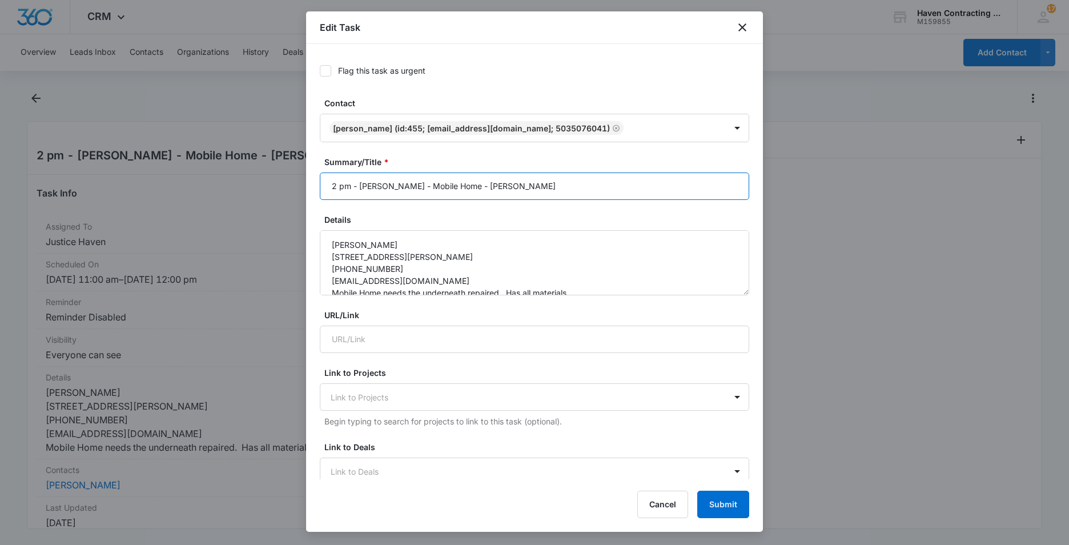
click at [336, 187] on input "2 pm - Gary Martin - Mobile Home - Marcella" at bounding box center [534, 185] width 429 height 27
type input "11 pm - [PERSON_NAME] - Mobile Home - [PERSON_NAME]"
click at [710, 505] on button "Submit" at bounding box center [723, 503] width 52 height 27
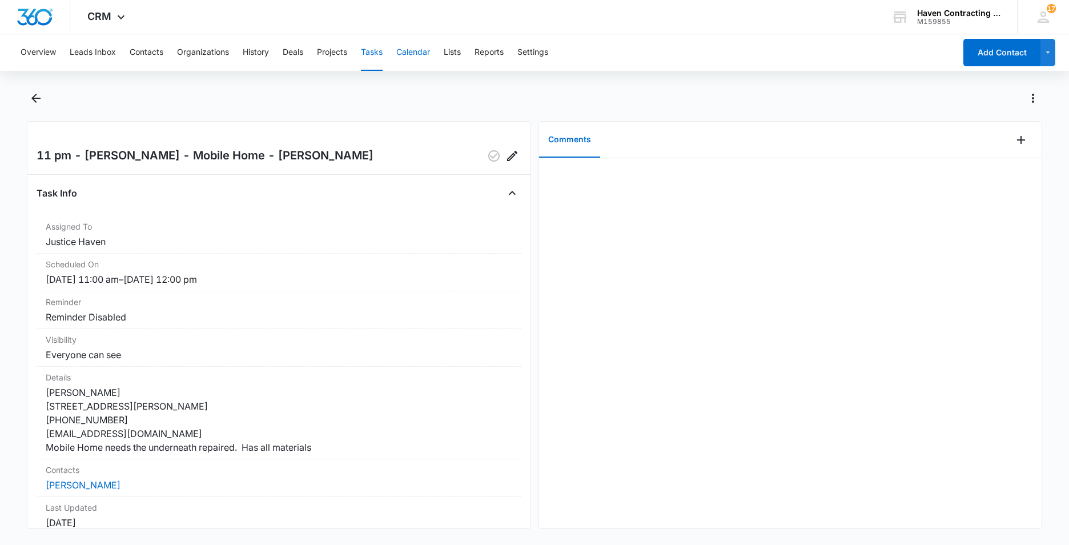
click at [406, 50] on button "Calendar" at bounding box center [413, 52] width 34 height 37
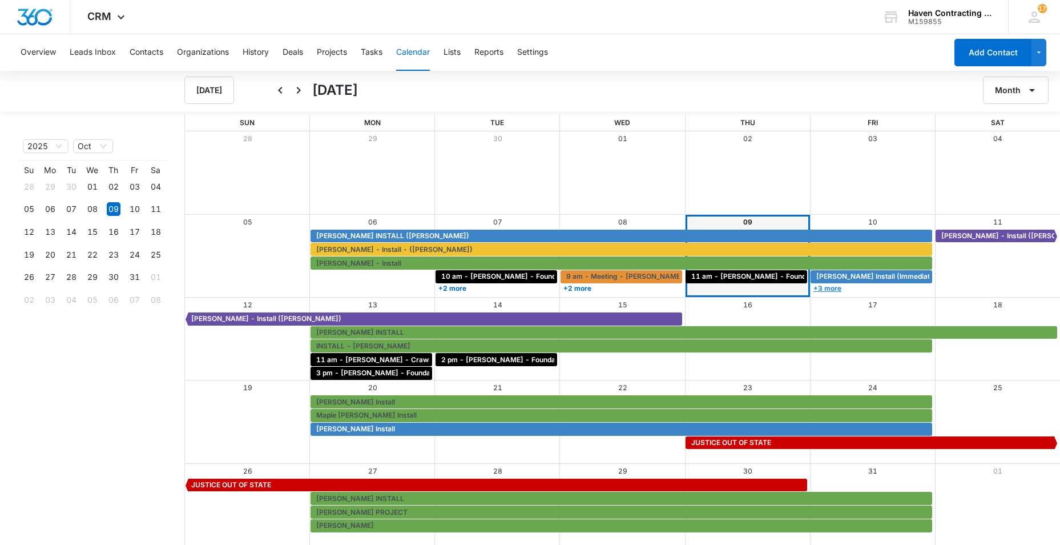
click at [832, 287] on link "+3 more" at bounding box center [872, 288] width 122 height 9
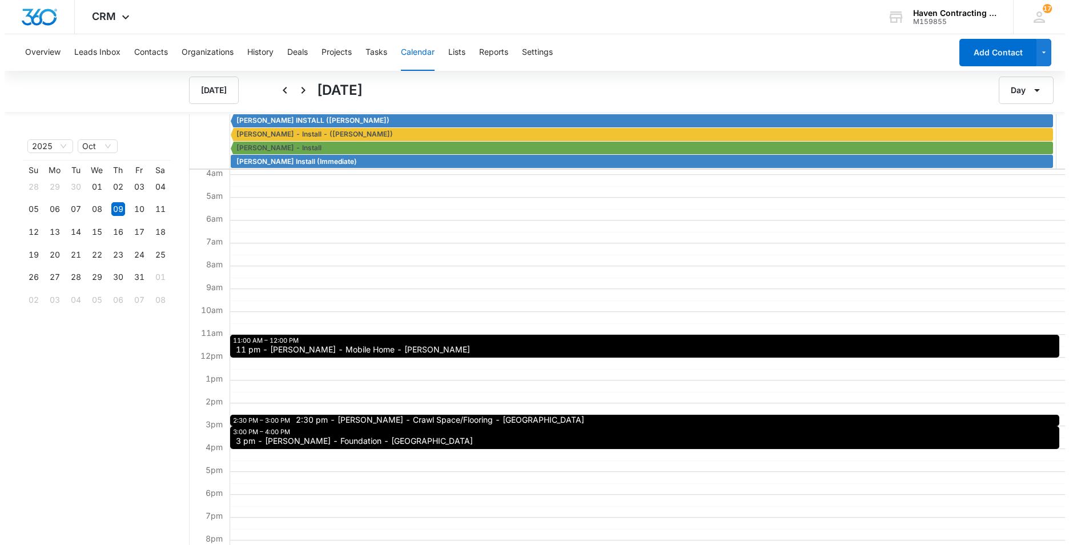
scroll to position [114, 0]
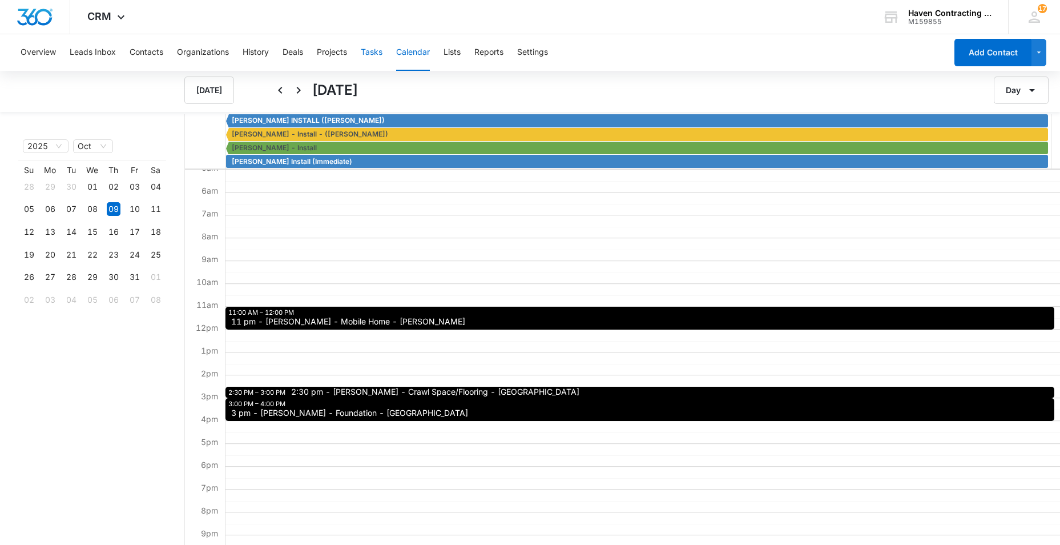
click at [373, 51] on button "Tasks" at bounding box center [372, 52] width 22 height 37
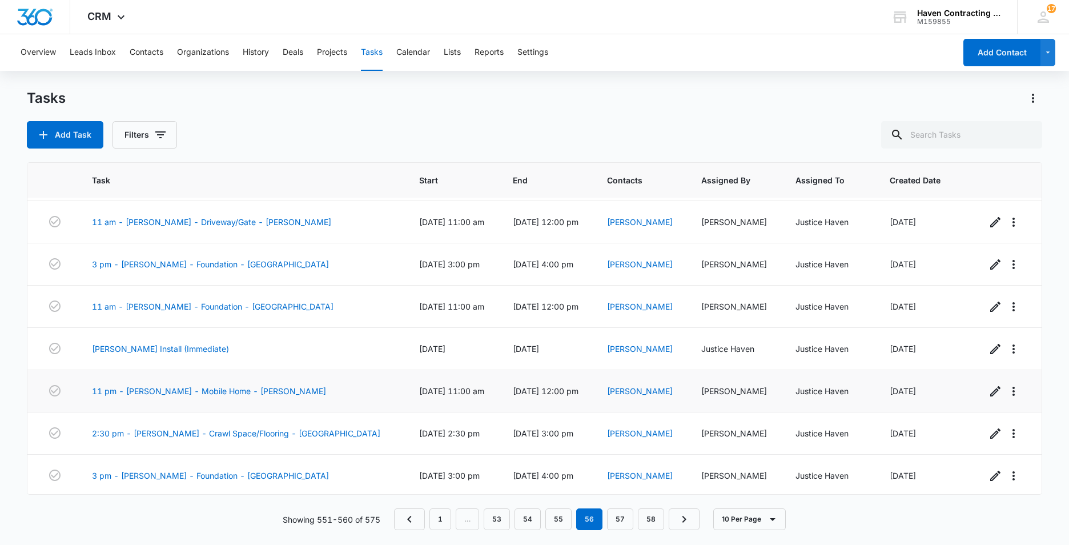
scroll to position [126, 0]
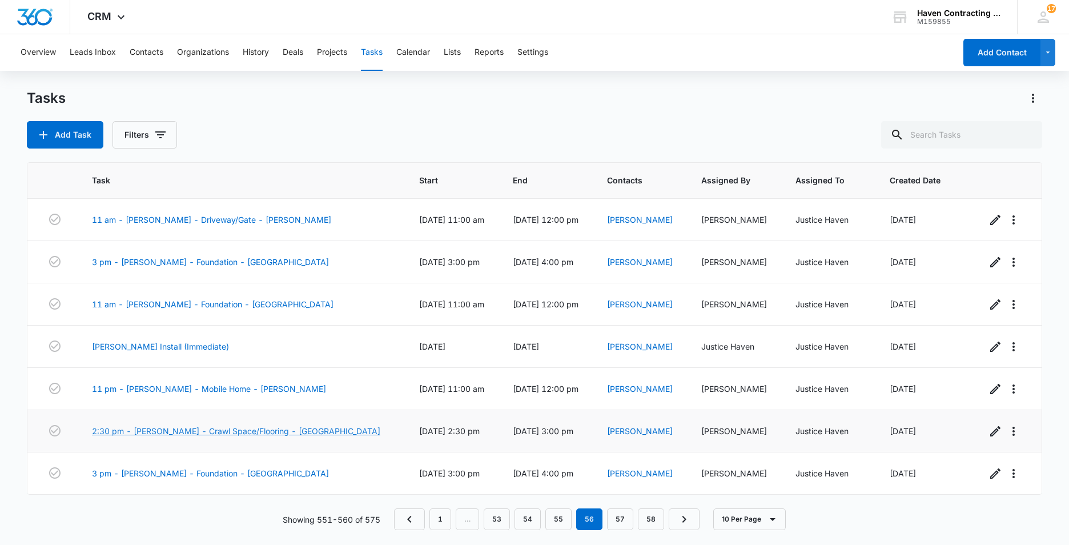
click at [169, 429] on link "2:30 pm - [PERSON_NAME] - Crawl Space/Flooring - [GEOGRAPHIC_DATA]" at bounding box center [236, 431] width 288 height 12
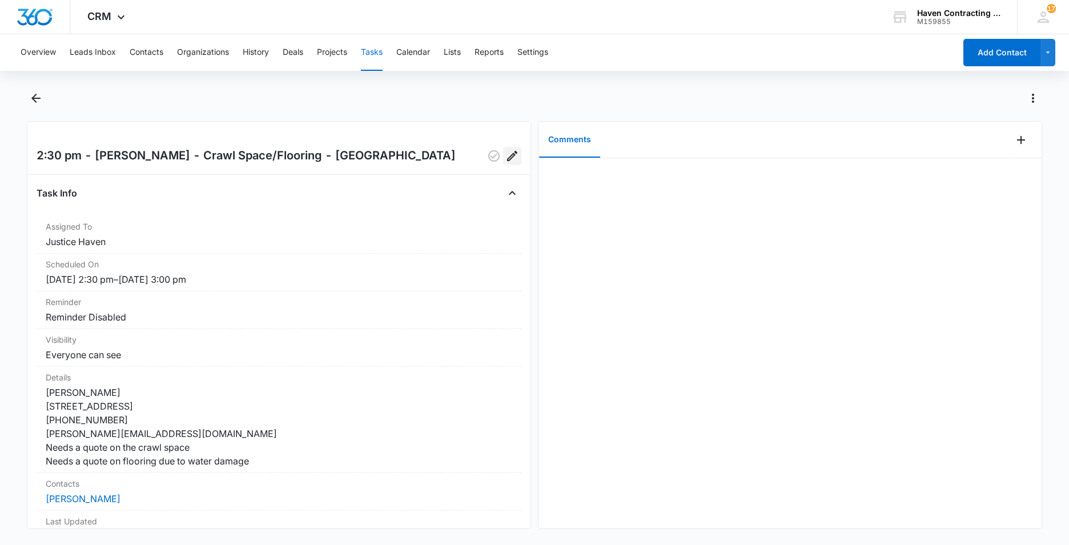
click at [506, 154] on icon "Edit" at bounding box center [512, 156] width 14 height 14
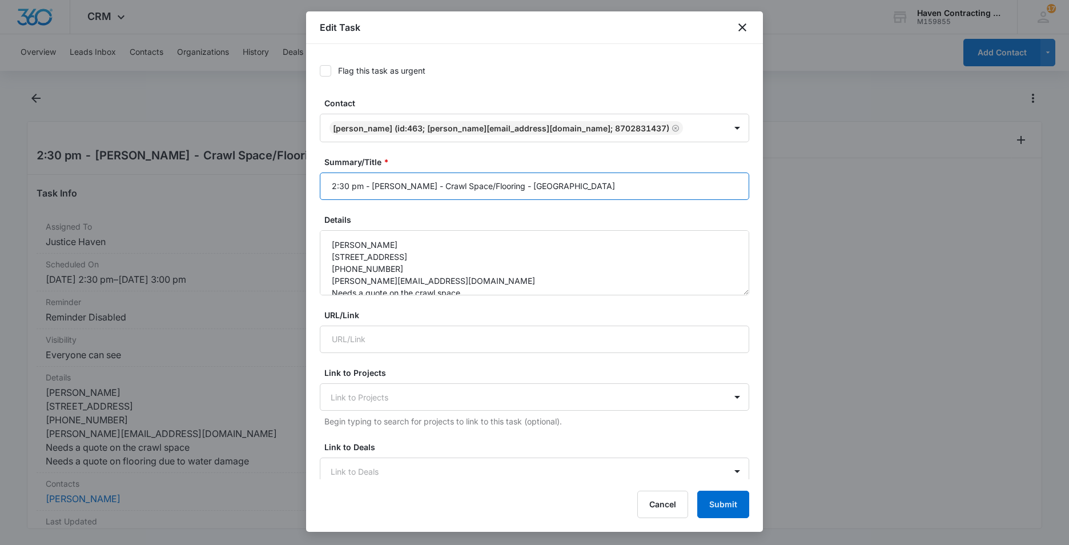
click at [349, 188] on input "2:30 pm - [PERSON_NAME] - Crawl Space/Flooring - [GEOGRAPHIC_DATA]" at bounding box center [534, 185] width 429 height 27
click at [329, 184] on input "pm - [PERSON_NAME] - Crawl Space/Flooring - [GEOGRAPHIC_DATA]:1" at bounding box center [534, 185] width 429 height 27
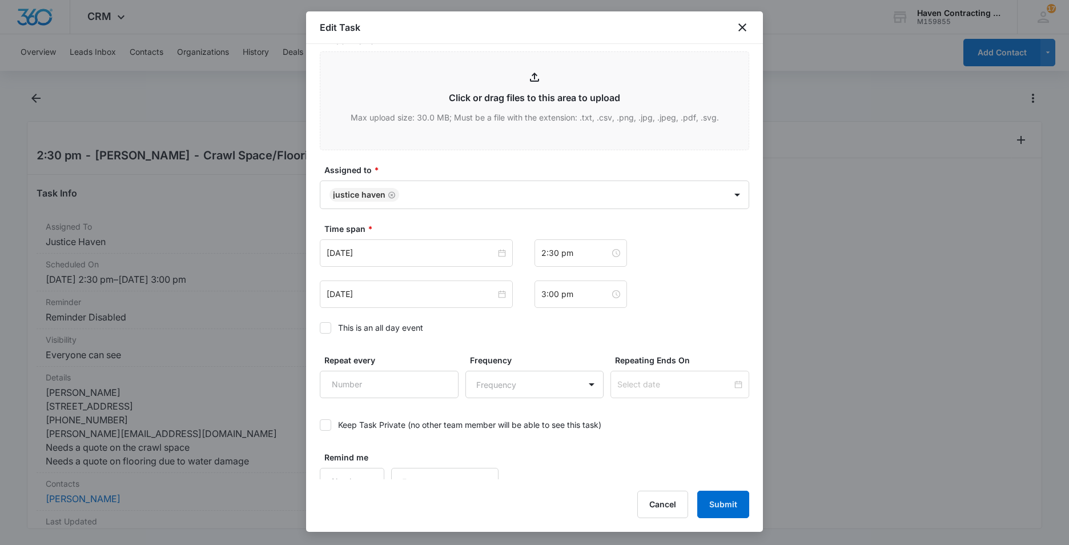
scroll to position [610, 0]
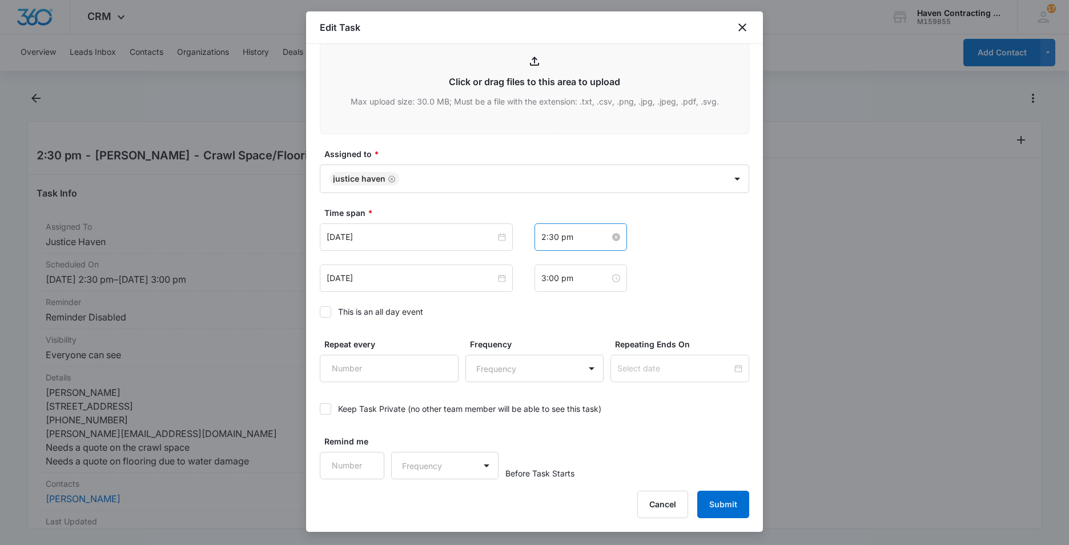
type input "1:30 pm - [PERSON_NAME] - Crawl Space/Flooring - Cave City:1"
click at [572, 240] on input "2:30 pm" at bounding box center [575, 237] width 69 height 13
click at [544, 278] on div "01" at bounding box center [546, 279] width 32 height 16
type input "1:30 pm"
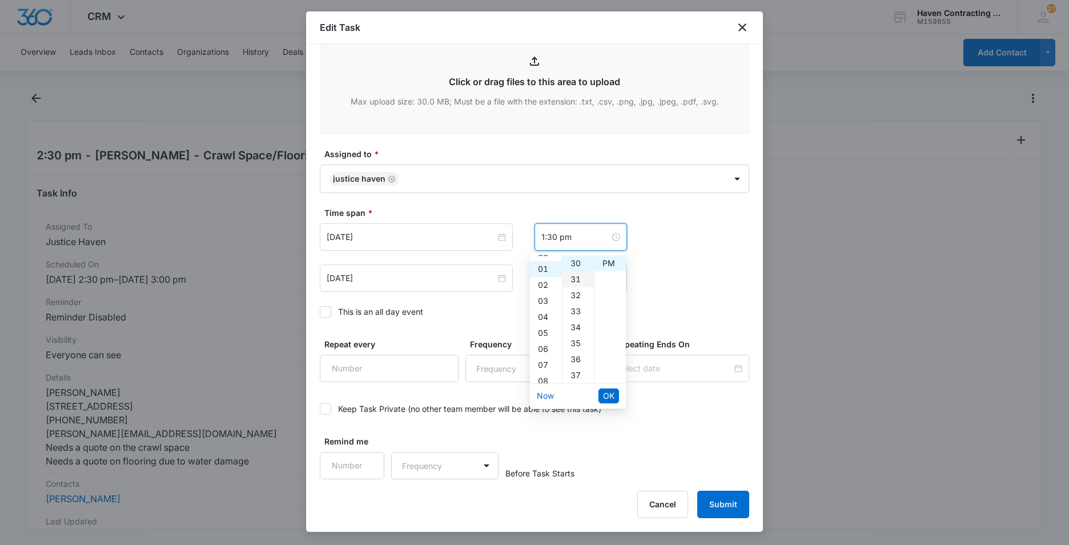
scroll to position [16, 0]
click at [572, 262] on div "30" at bounding box center [577, 263] width 31 height 16
click at [604, 261] on div "PM" at bounding box center [609, 263] width 31 height 16
click at [609, 395] on span "OK" at bounding box center [608, 395] width 11 height 13
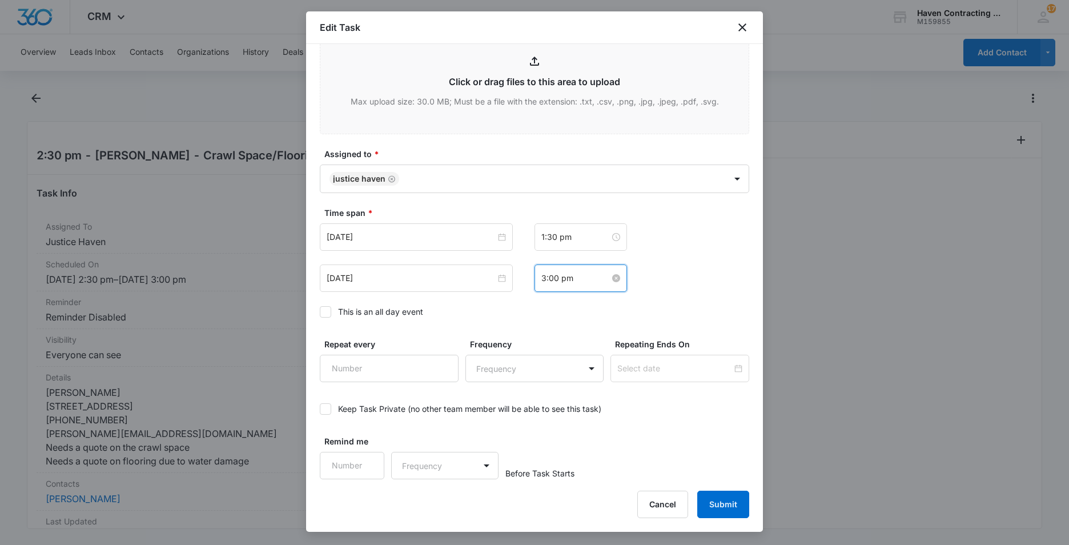
click at [574, 279] on input "3:00 pm" at bounding box center [575, 278] width 69 height 13
click at [547, 330] on div "02" at bounding box center [546, 336] width 32 height 16
click at [577, 383] on div "30" at bounding box center [577, 384] width 31 height 16
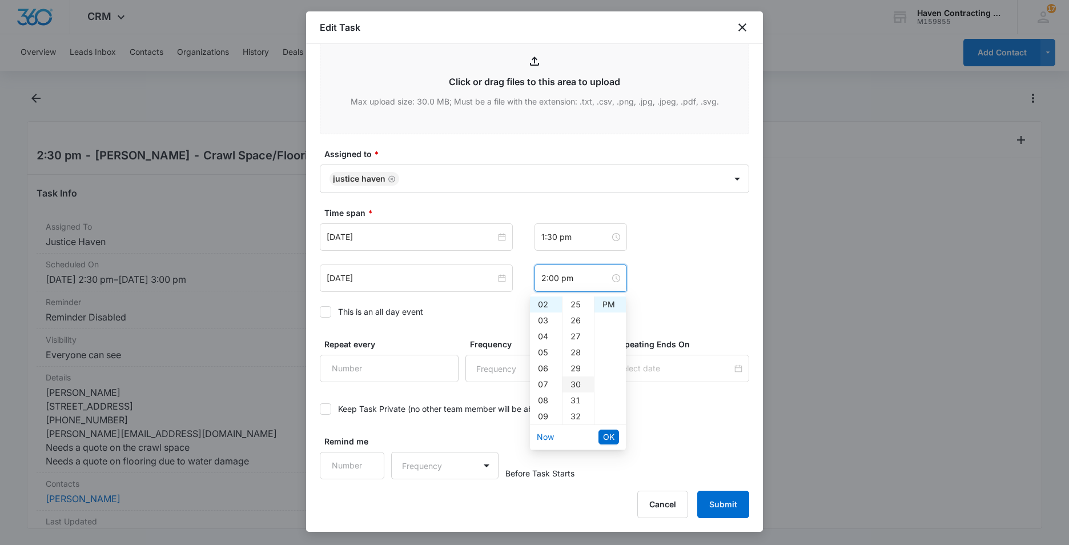
type input "2:30 pm"
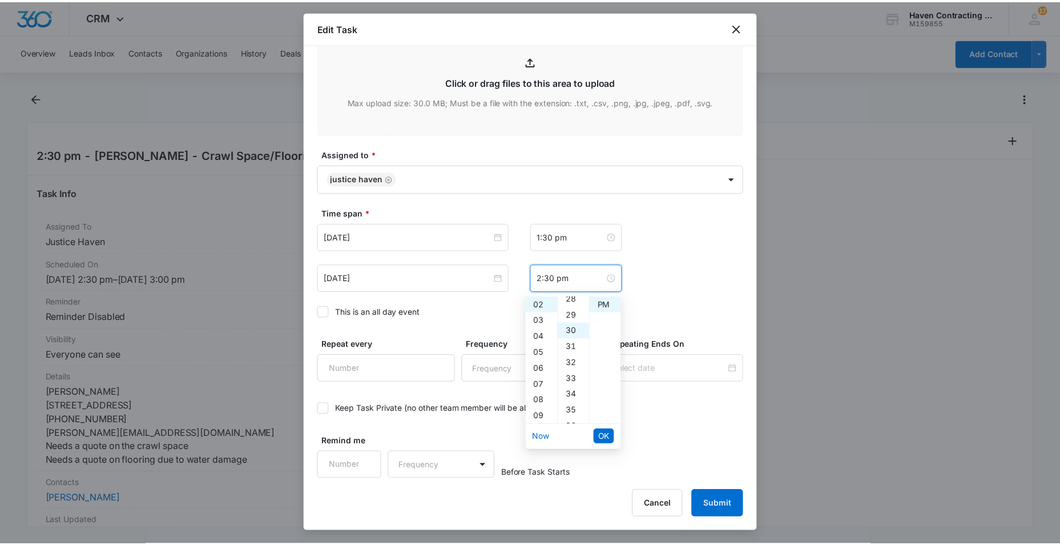
scroll to position [480, 0]
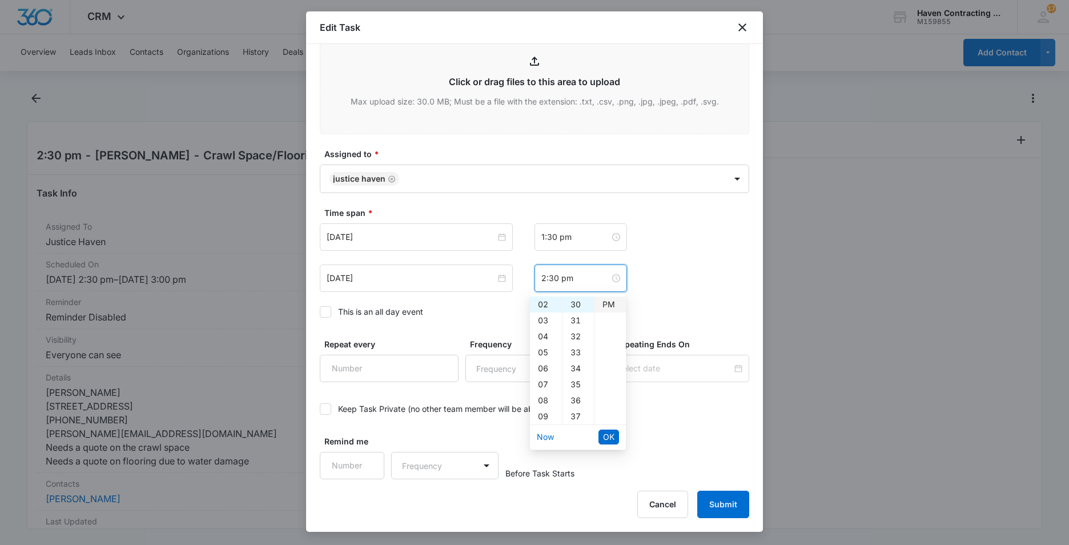
click at [605, 301] on div "PM" at bounding box center [609, 304] width 31 height 16
click at [608, 433] on span "OK" at bounding box center [608, 437] width 11 height 13
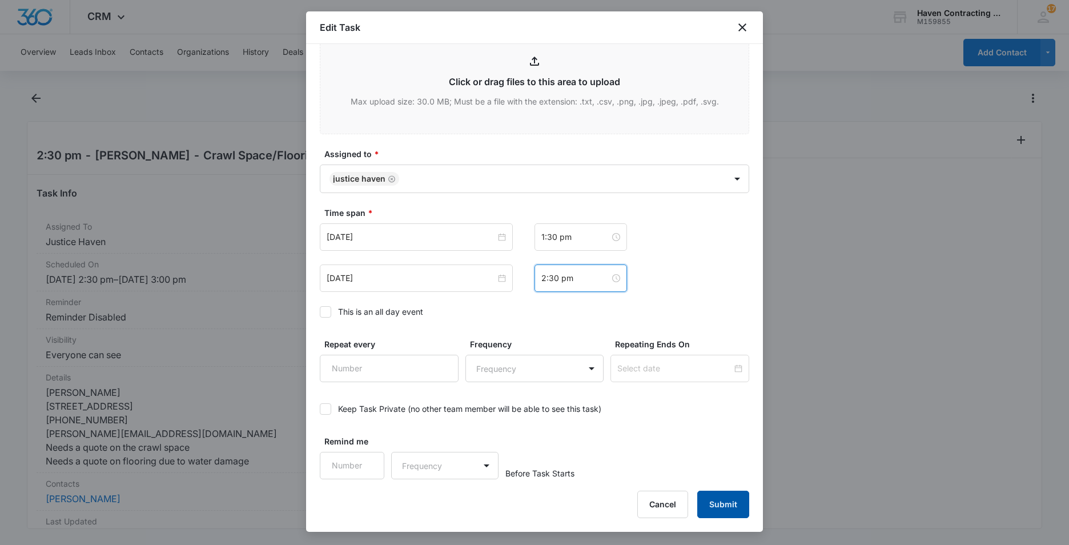
click at [726, 501] on button "Submit" at bounding box center [723, 503] width 52 height 27
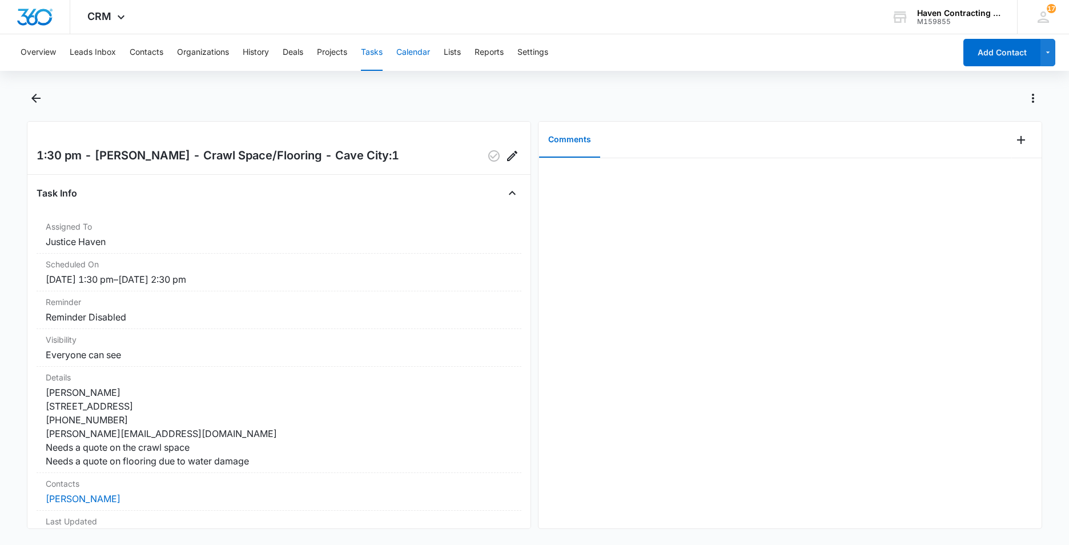
click at [420, 52] on button "Calendar" at bounding box center [413, 52] width 34 height 37
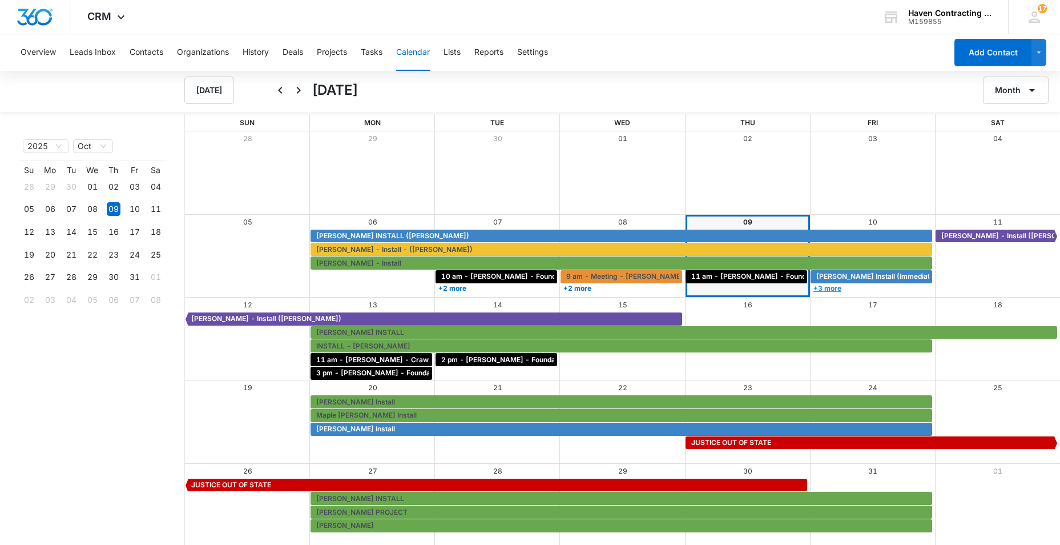
click at [827, 288] on link "+3 more" at bounding box center [872, 288] width 122 height 9
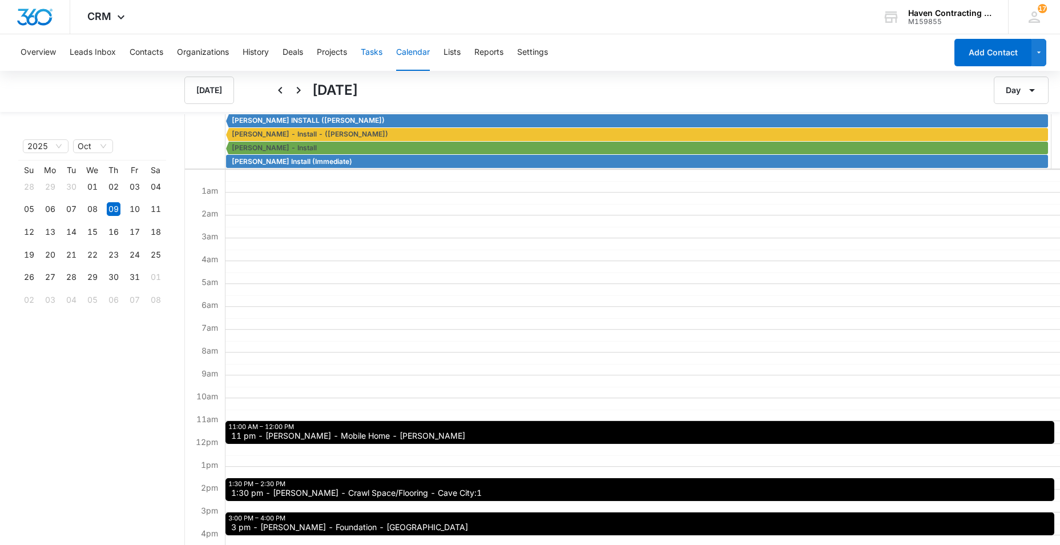
click at [376, 47] on button "Tasks" at bounding box center [372, 52] width 22 height 37
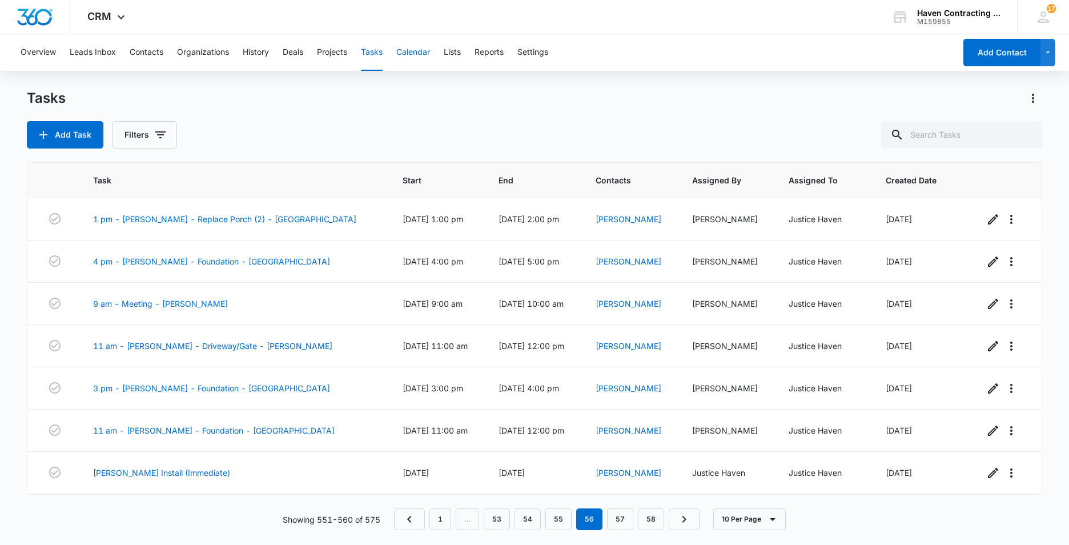
click at [414, 52] on button "Calendar" at bounding box center [413, 52] width 34 height 37
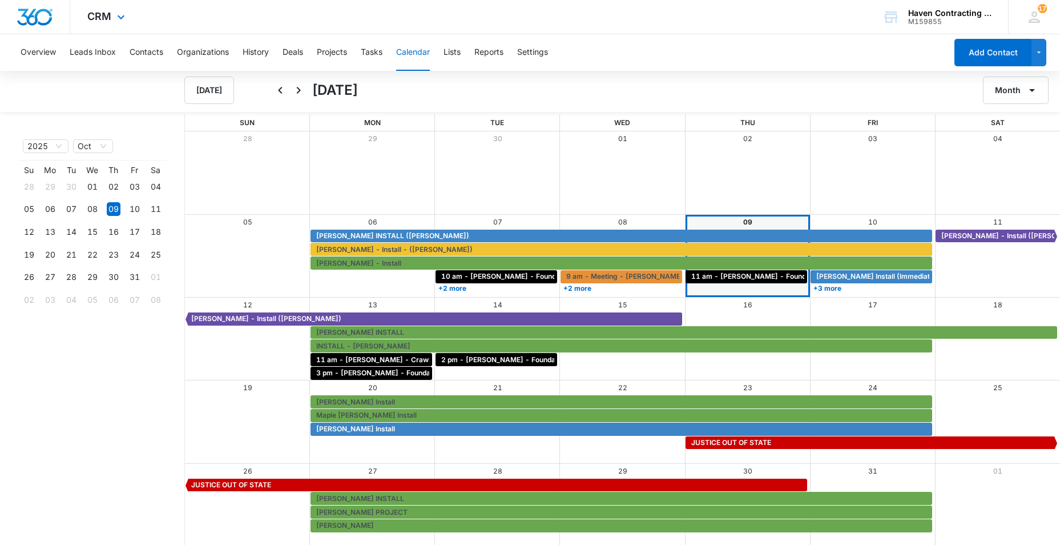
click at [397, 14] on div "CRM Apps Reputation Websites Forms CRM Email Social Ads Intelligence Brand Sett…" at bounding box center [530, 17] width 1060 height 34
click at [592, 368] on div "3 pm - [PERSON_NAME] - Foundation - [GEOGRAPHIC_DATA]" at bounding box center [622, 374] width 875 height 14
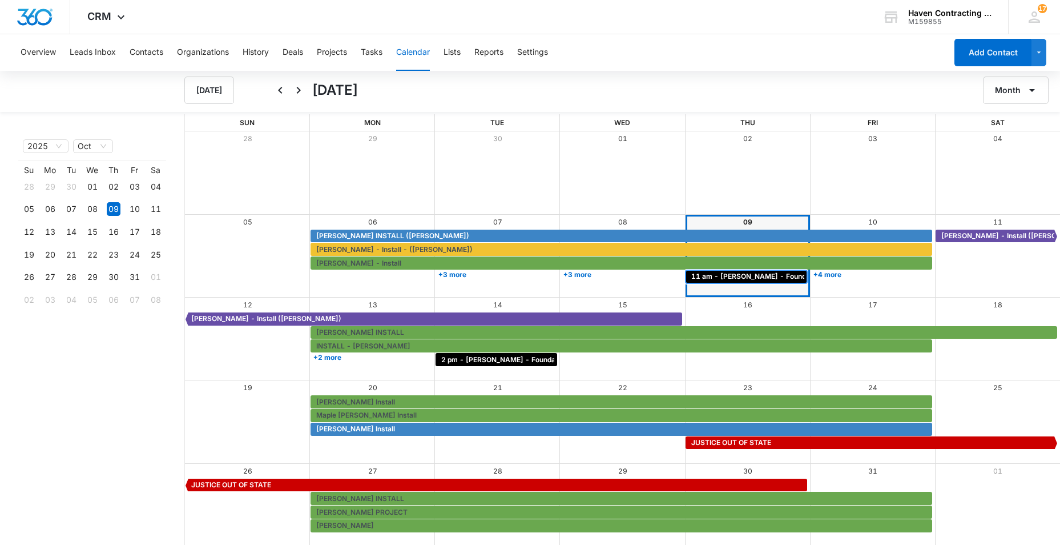
click at [728, 278] on span "11 am - [PERSON_NAME] - Foundation - [GEOGRAPHIC_DATA]" at bounding box center [797, 276] width 212 height 10
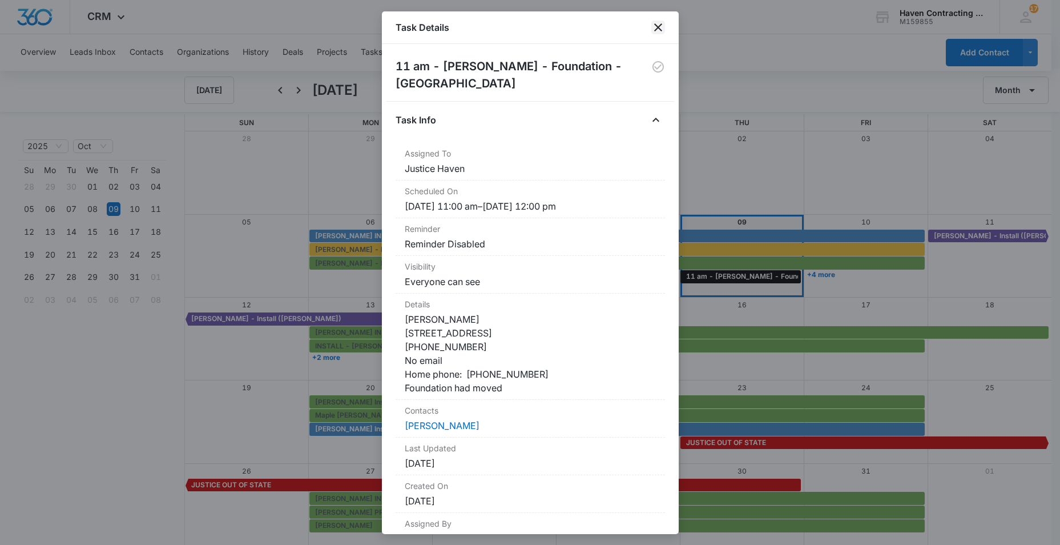
click at [659, 27] on icon "close" at bounding box center [658, 28] width 14 height 14
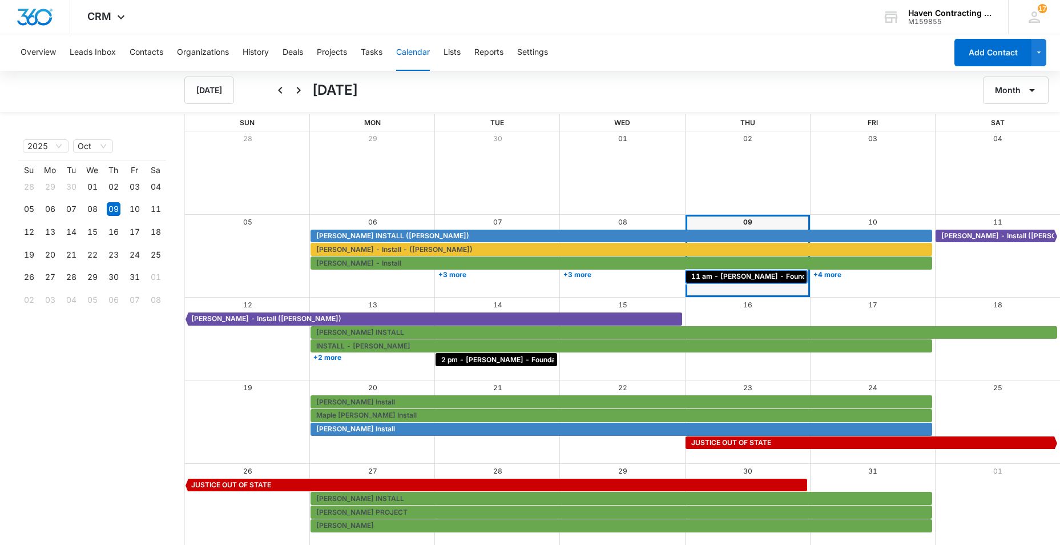
click at [707, 275] on span "11 am - [PERSON_NAME] - Foundation - [GEOGRAPHIC_DATA]" at bounding box center [797, 276] width 212 height 10
